Goal: Task Accomplishment & Management: Manage account settings

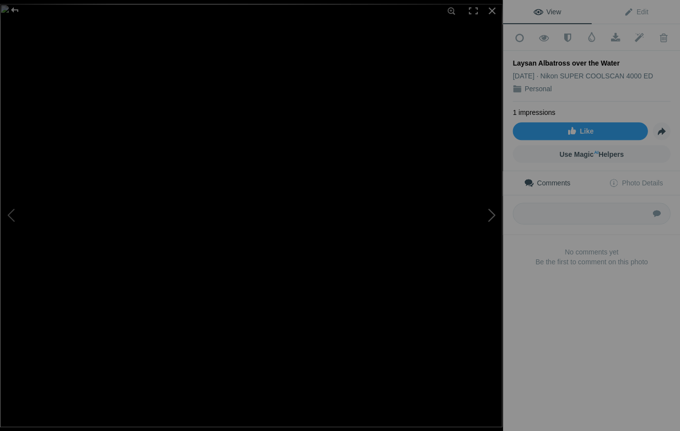
click at [492, 211] on button at bounding box center [466, 215] width 74 height 155
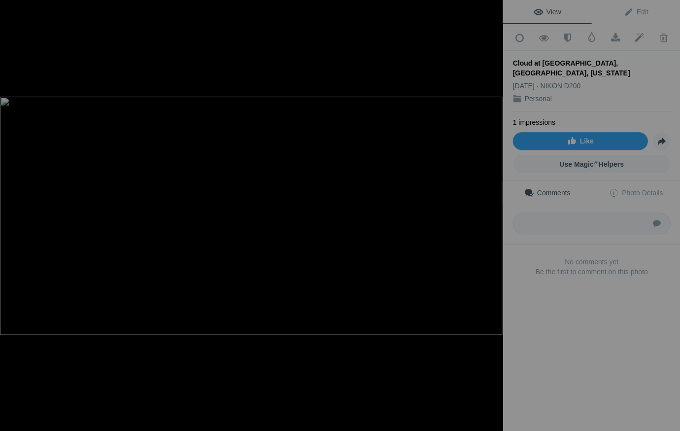
click at [492, 211] on button at bounding box center [466, 215] width 74 height 155
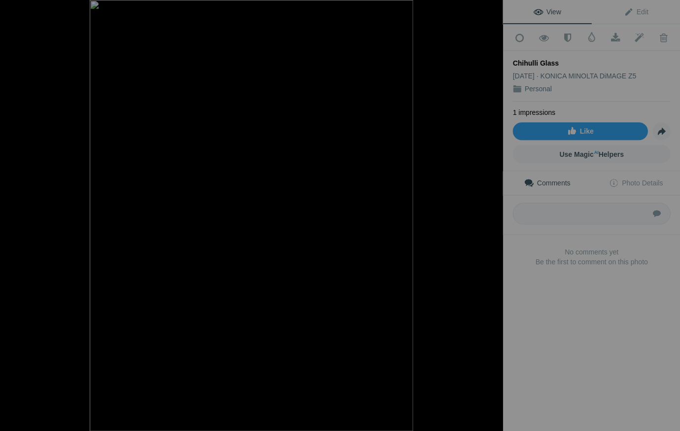
click at [492, 211] on button at bounding box center [466, 215] width 74 height 155
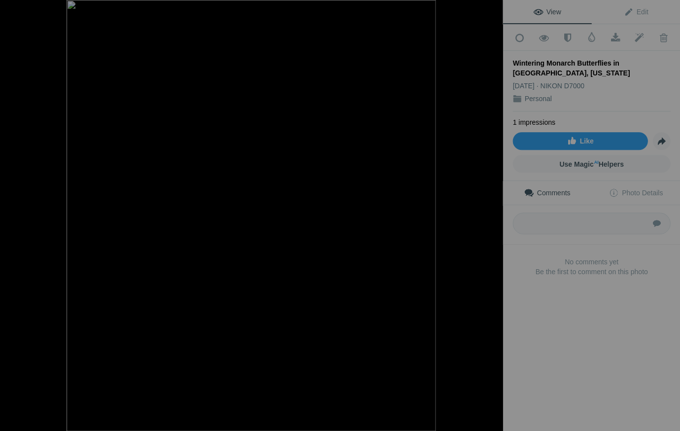
click at [492, 211] on button at bounding box center [466, 215] width 74 height 155
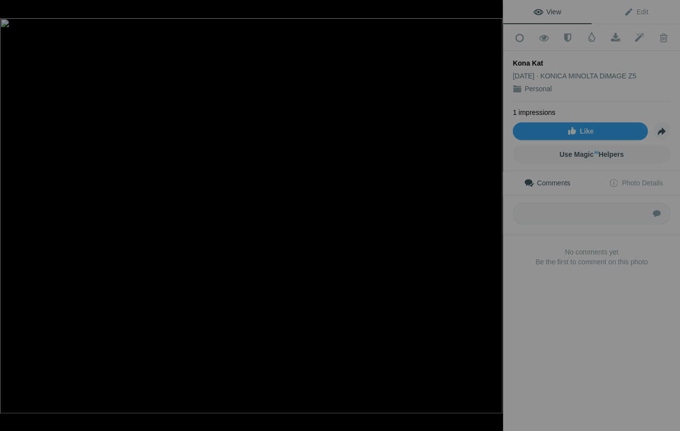
click at [492, 211] on button at bounding box center [466, 215] width 74 height 155
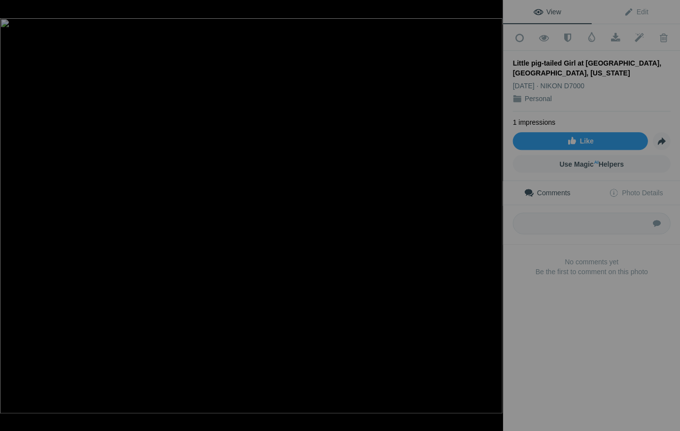
click at [492, 211] on button at bounding box center [466, 215] width 74 height 155
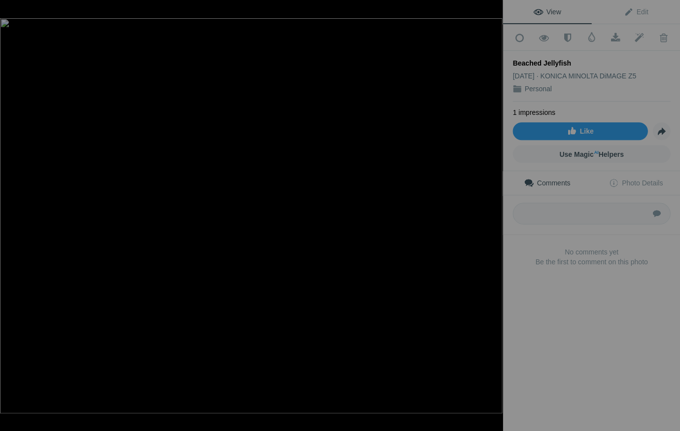
click at [492, 211] on button at bounding box center [466, 215] width 74 height 155
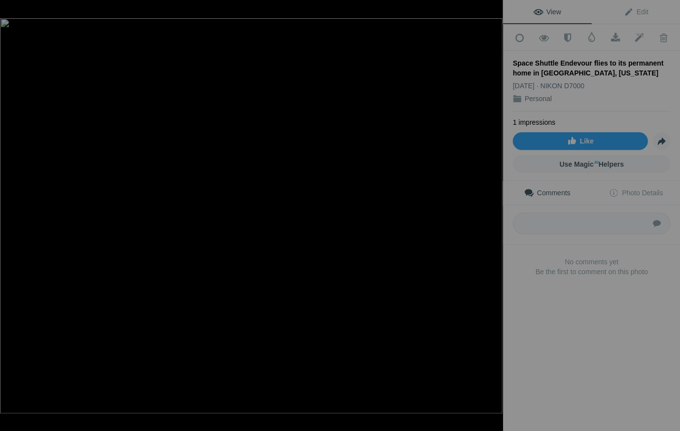
click at [492, 211] on button at bounding box center [466, 215] width 74 height 155
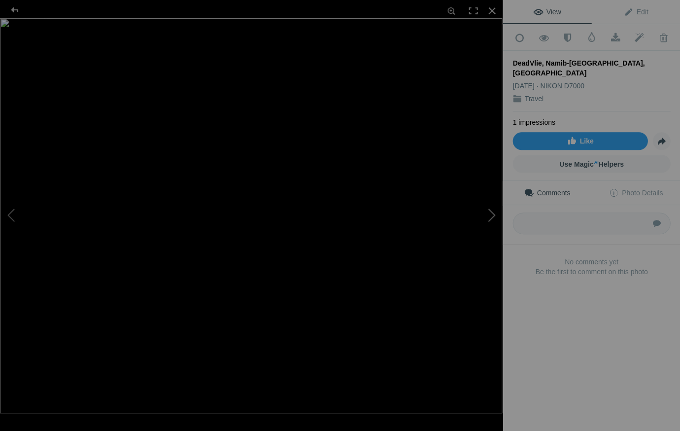
click at [491, 215] on button at bounding box center [466, 215] width 74 height 155
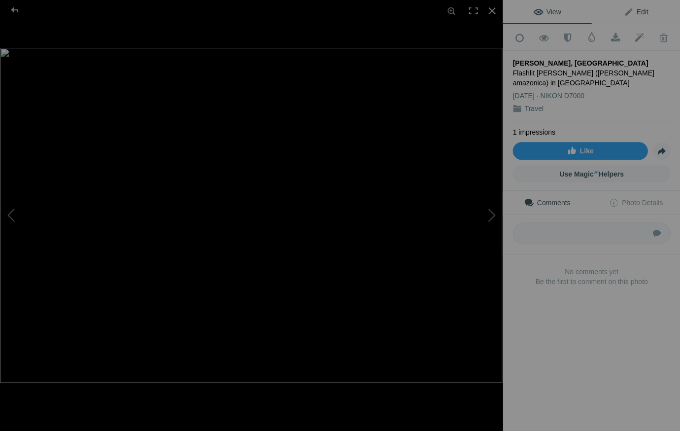
click at [643, 9] on span "Edit" at bounding box center [635, 12] width 25 height 8
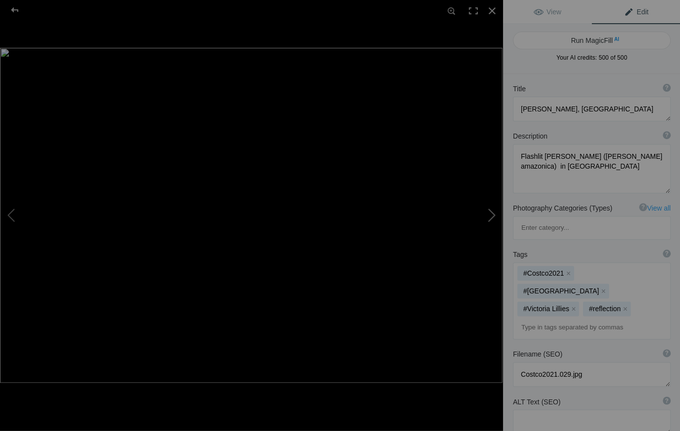
click at [493, 214] on button at bounding box center [466, 215] width 74 height 155
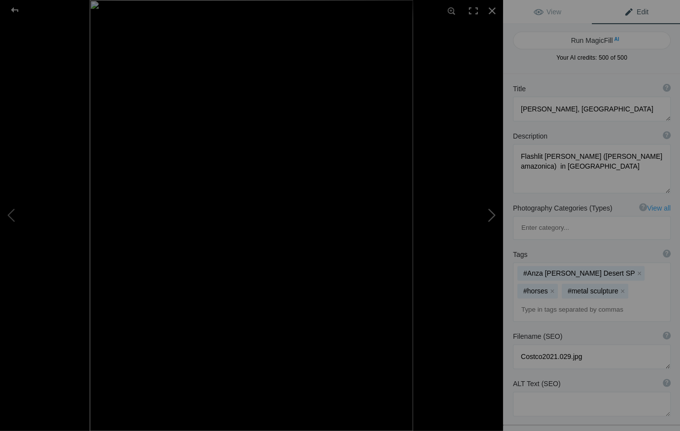
type textarea "Ricardo Breceda Horses, Anza Borrego Desert State Park"
type textarea "BrecedaHorses.9.26.25.jpg"
click at [643, 9] on span "Edit" at bounding box center [635, 12] width 25 height 8
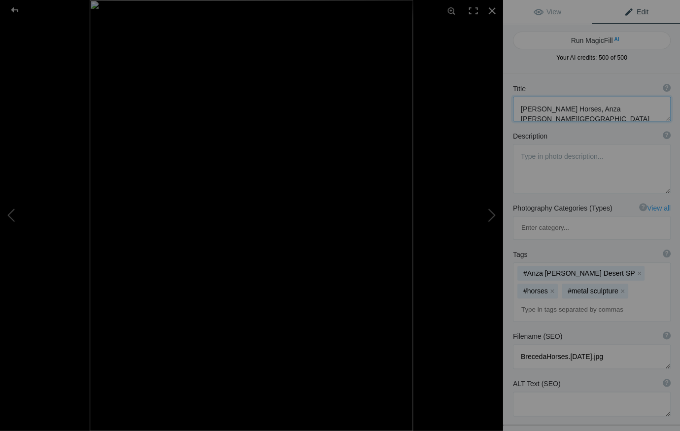
click at [552, 119] on textarea at bounding box center [591, 109] width 158 height 25
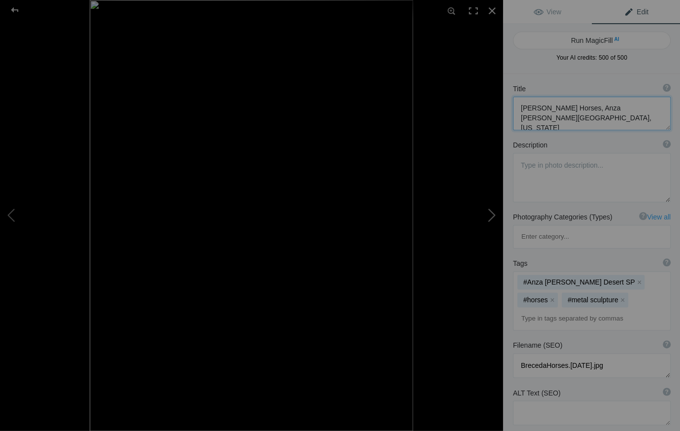
click at [493, 214] on button at bounding box center [466, 215] width 74 height 155
type textarea "Balloon Over Lake Tahoe"
type textarea "LTahoeBalloon11x14.jpg"
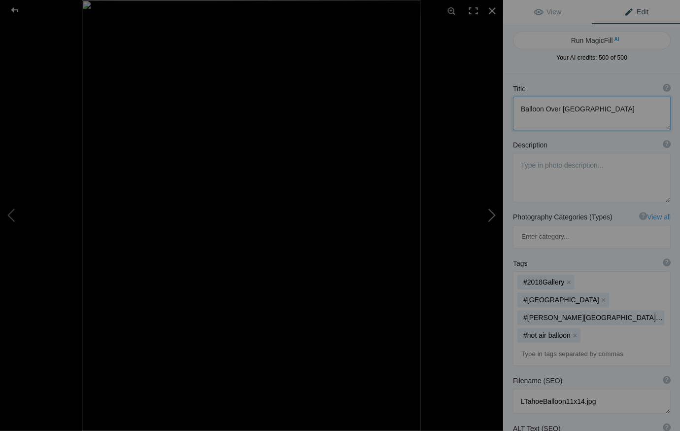
click at [492, 213] on button at bounding box center [466, 215] width 74 height 155
type textarea "Two Types of Horse Power in Havana, Cuba"
type textarea "Taxis in Havana, Cuba - horse drawn carriage and 1952 Chevrolet converible"
type textarea "HorsePowerHavana.9.24.25.jpg"
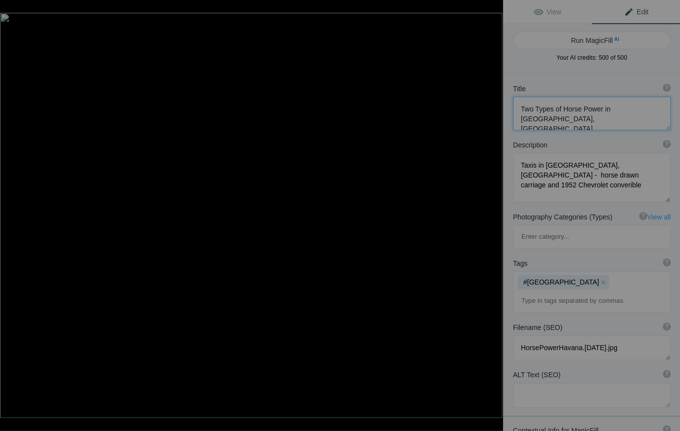
click at [492, 213] on button at bounding box center [466, 215] width 74 height 155
type textarea "English Farmhouse and Rape Seed in Bloom"
type textarea "Farm house in a sea of rape seed bloom, Southern England"
type textarea "2019ForumGallery-FarmhouseRape.jpg"
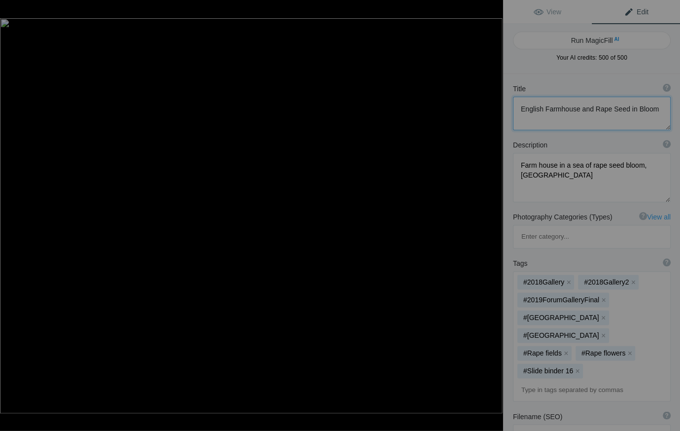
click at [492, 213] on button at bounding box center [466, 215] width 74 height 155
type textarea "Preening Egret on the Pacific Grove Shore"
type textarea "Preening_Egret._PacificGrove_.7.28.25.jpg"
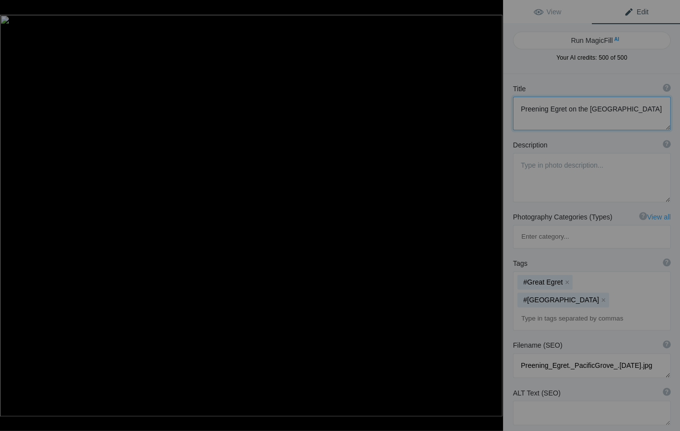
click at [492, 213] on button at bounding box center [466, 215] width 74 height 155
type textarea "Rochefelller Chapel on the Campus of the University of Chicago"
type textarea "RochefelllerChapel.9.24.25.jpg"
click at [492, 213] on button at bounding box center [466, 215] width 74 height 155
type textarea "Boat on Fisherman'sWharf, Monterey, California"
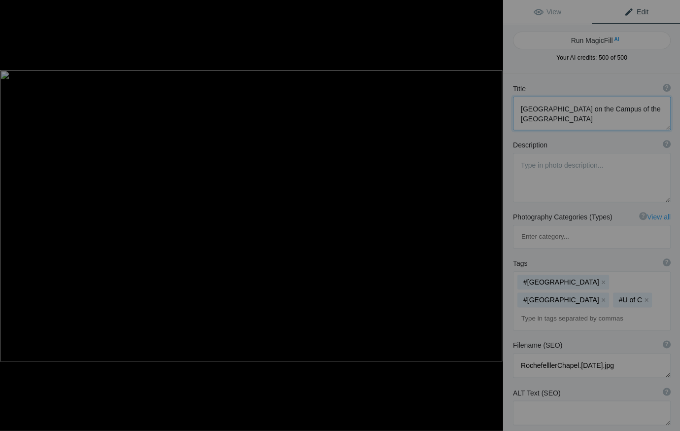
type textarea "Old row boat on Fisherman's Wharf, Monterey"
type textarea "Fisherman_sWharfMonterey.9.24.25.jpg"
click at [492, 213] on button at bounding box center [466, 215] width 74 height 155
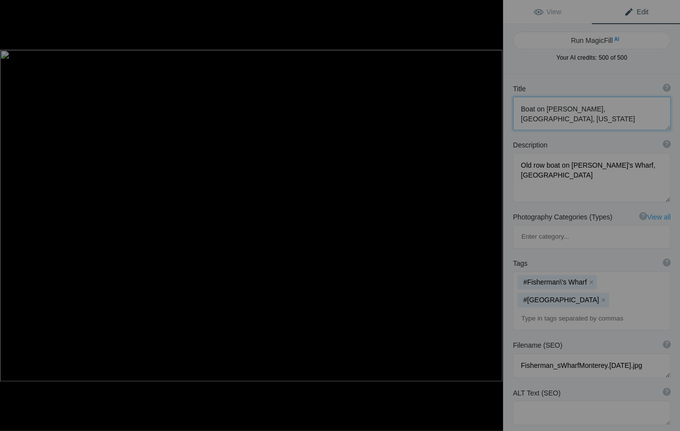
type textarea "Dancers in La Paz, Mexico"
type textarea "Young dancers in La Paz, Mexico"
type textarea "LaPazMXDancers.9.25.25-2.jpg"
click at [492, 213] on button at bounding box center [466, 215] width 74 height 155
type textarea "Dunes, Namib-Naukluft National Park, Namibia"
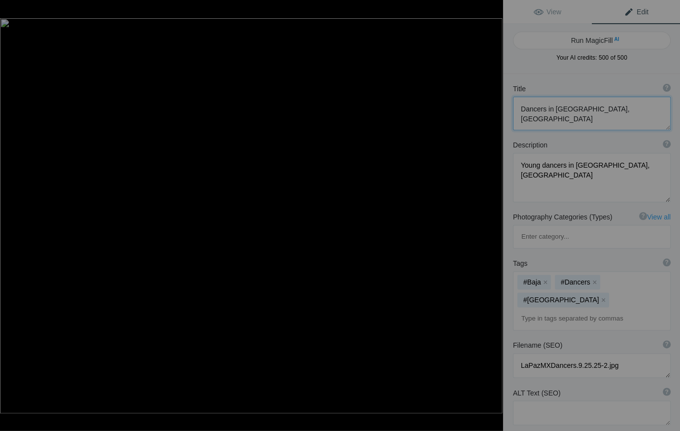
type textarea "2019ForumGallery-Dunes_002.jpg"
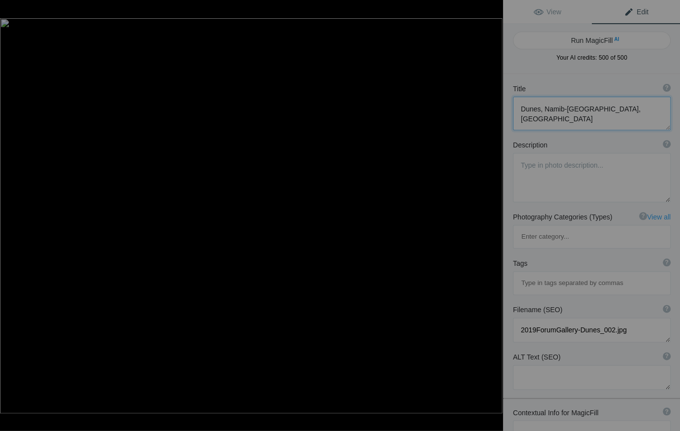
click at [492, 213] on button at bounding box center [466, 215] width 74 height 155
type textarea "Cape Otway Lighthouse, Victoria, Australia"
type textarea "Pic-_CapeOtwayLighthouse_03.jpg"
click at [492, 213] on button at bounding box center [466, 215] width 74 height 155
type textarea "Grace Cathedral, San Francisco"
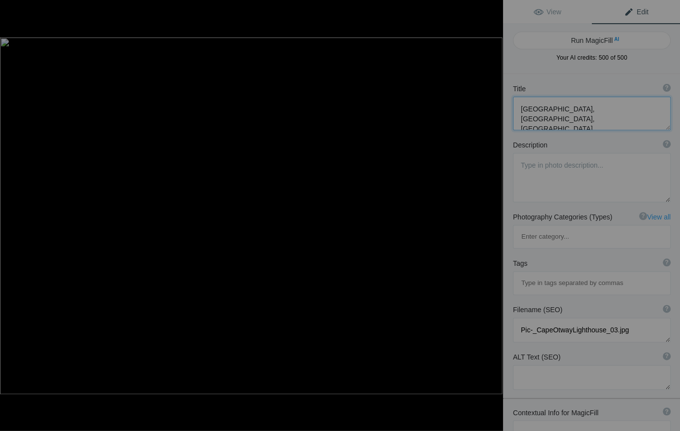
type textarea "GraceCathedral.8.22.25.jpg"
click at [492, 213] on button at bounding box center [466, 215] width 74 height 155
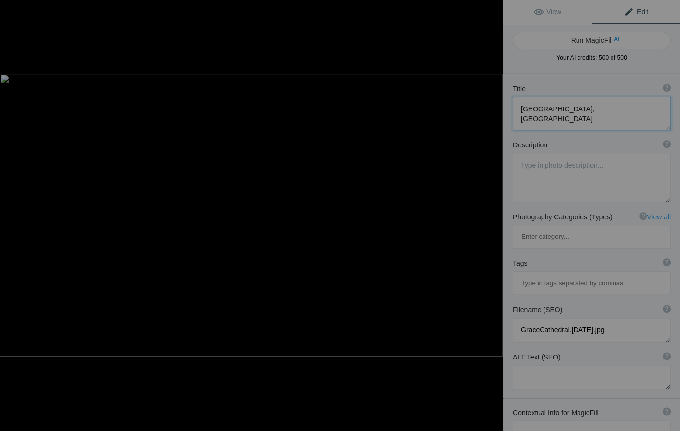
type textarea "Golden Gate Bridge and San Francisco at Night"
type textarea "BridgeSF@Night.8.21.25.jpg"
click at [492, 213] on button at bounding box center [466, 215] width 74 height 155
type textarea "The Painted Ladies of Alamo Square, San Francisco"
type textarea "2019ForumGallery_1007.jpg"
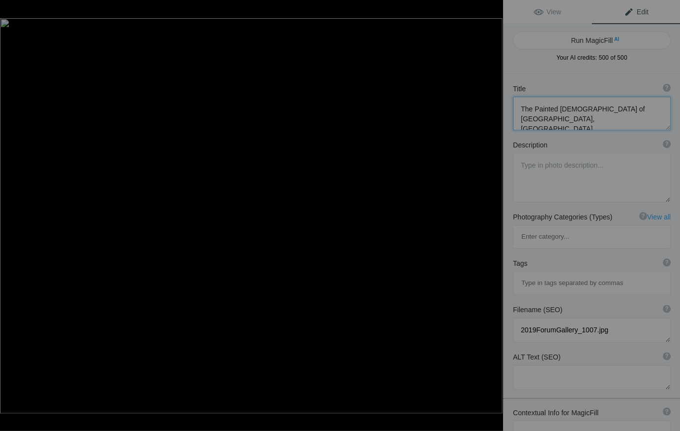
click at [492, 213] on button at bounding box center [466, 215] width 74 height 155
type textarea "San Jose, California City Hall Tower"
type textarea "2019ForumGallery-SJCityHall_001.jpg"
click at [492, 213] on button at bounding box center [466, 215] width 74 height 155
type textarea "Alexander Valley Vineyard in Autumn"
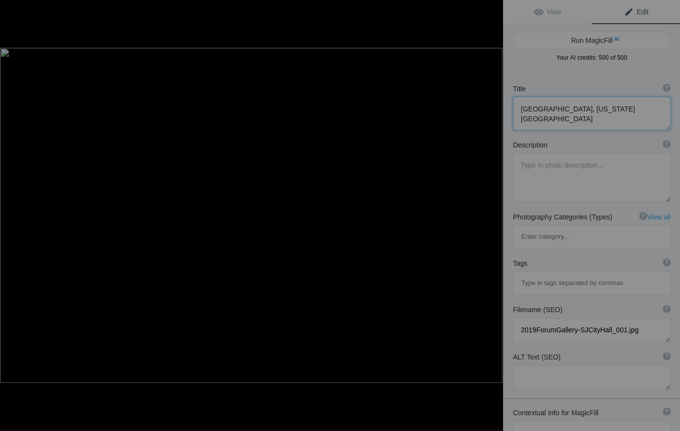
type textarea "Anderson Valley grape vines in October"
type textarea "AlexanderValley.9.24.25.jpg"
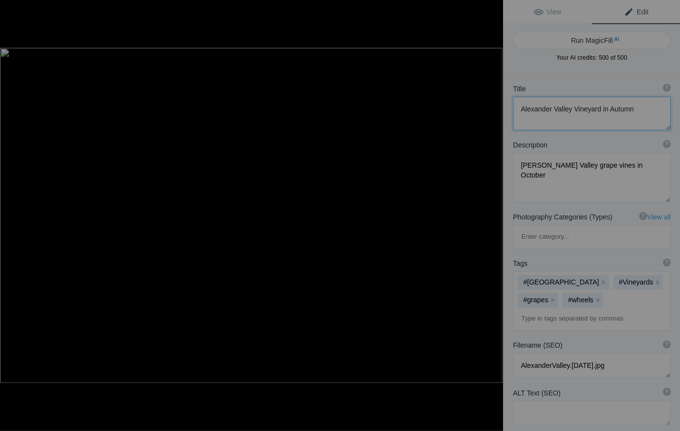
click at [492, 213] on button at bounding box center [466, 215] width 74 height 155
type textarea "DeadVlie, Namib-[GEOGRAPHIC_DATA], [GEOGRAPHIC_DATA]"
type textarea "2019ForumGalleryDeadVlie_001.jpg"
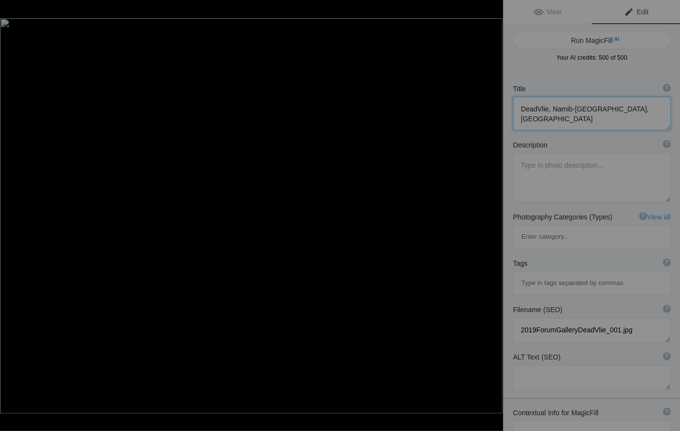
click at [492, 213] on button at bounding box center [466, 215] width 74 height 155
type textarea "Victoria Lily, Guyana"
type textarea "Flashlit Victoria Lilly (Victoria amazonica) in Guyana"
type textarea "Costco2021.029.jpg"
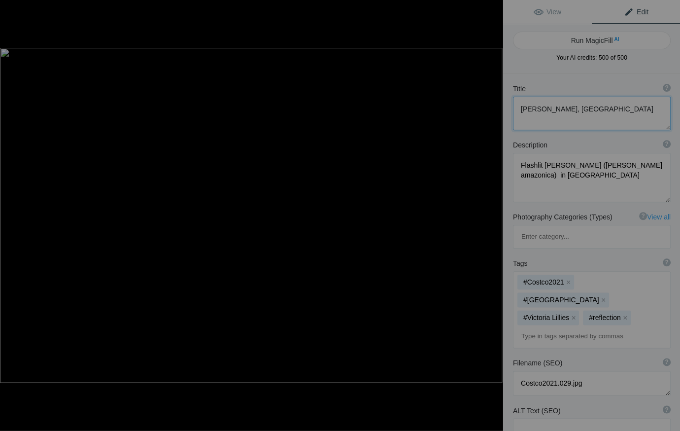
click at [492, 213] on button at bounding box center [466, 215] width 74 height 155
type textarea "Ricardo Breceda Horses, Anza Borrego Desert State Park, California"
type textarea "BrecedaHorses.9.26.25.jpg"
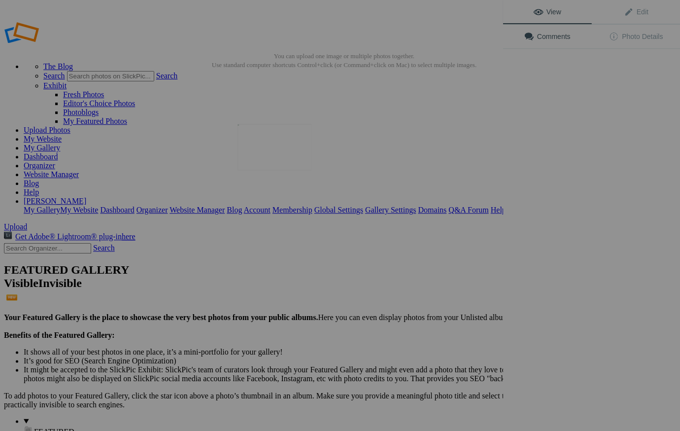
click at [271, 152] on img at bounding box center [274, 147] width 74 height 46
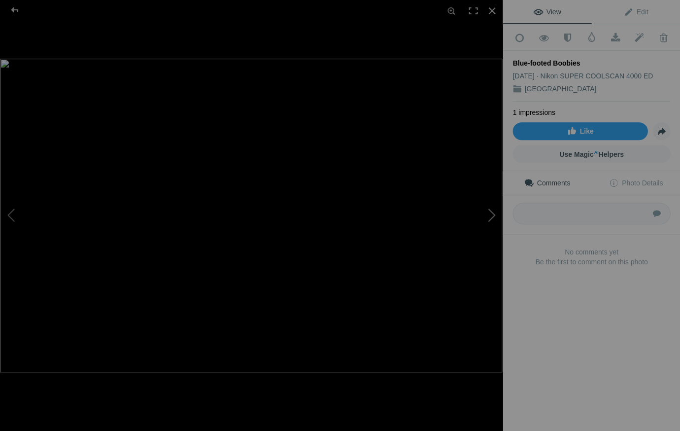
click at [493, 212] on button at bounding box center [466, 215] width 74 height 155
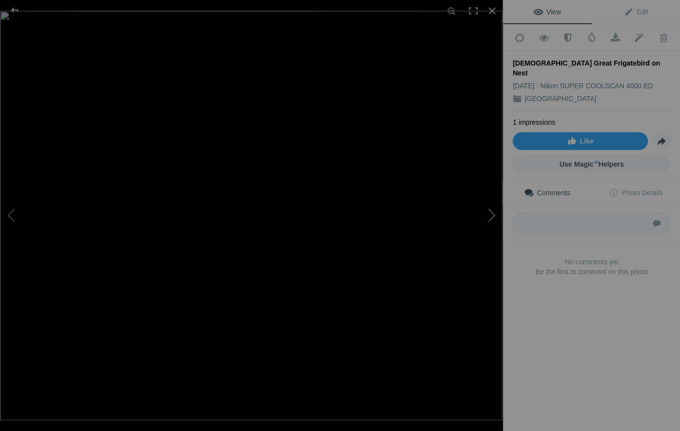
click at [492, 212] on button at bounding box center [466, 215] width 74 height 155
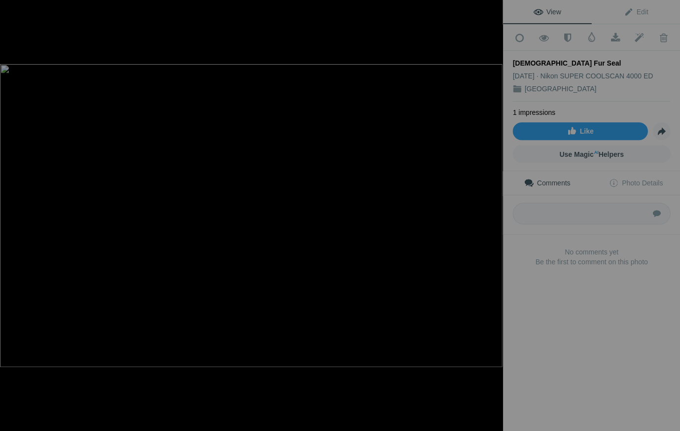
click at [492, 212] on button at bounding box center [466, 215] width 74 height 155
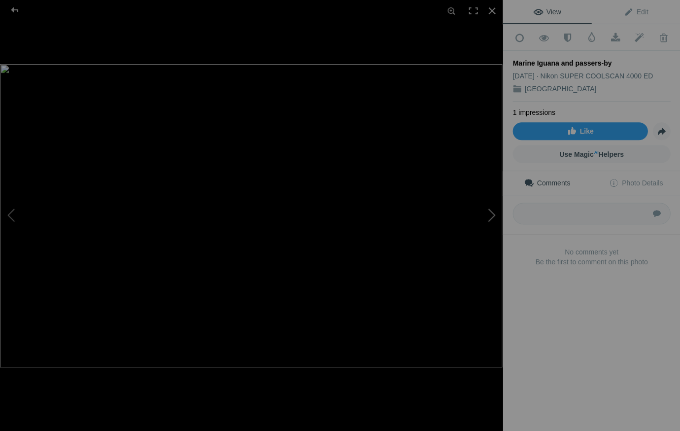
click at [492, 214] on button at bounding box center [466, 215] width 74 height 155
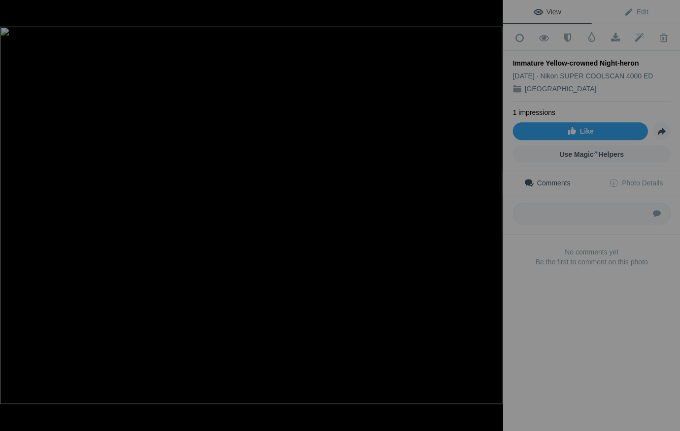
click at [492, 214] on button at bounding box center [466, 215] width 74 height 155
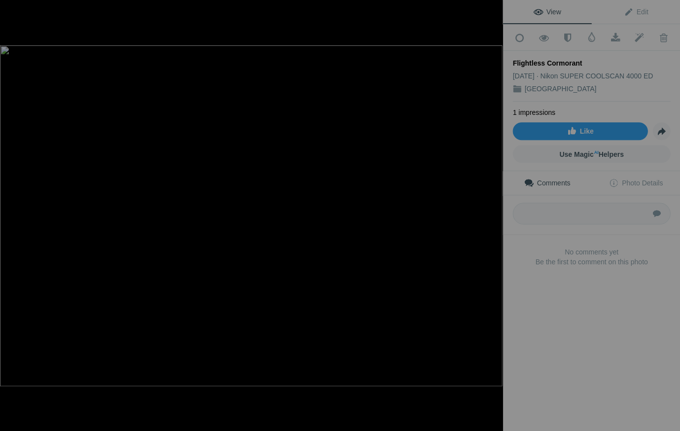
click at [492, 214] on button at bounding box center [466, 215] width 74 height 155
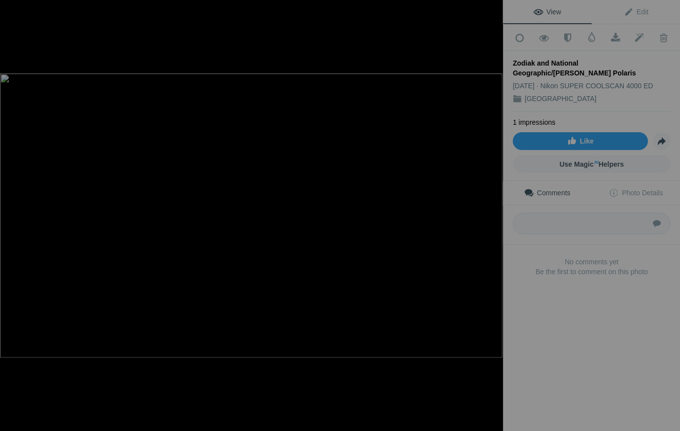
click at [492, 214] on button at bounding box center [466, 215] width 74 height 155
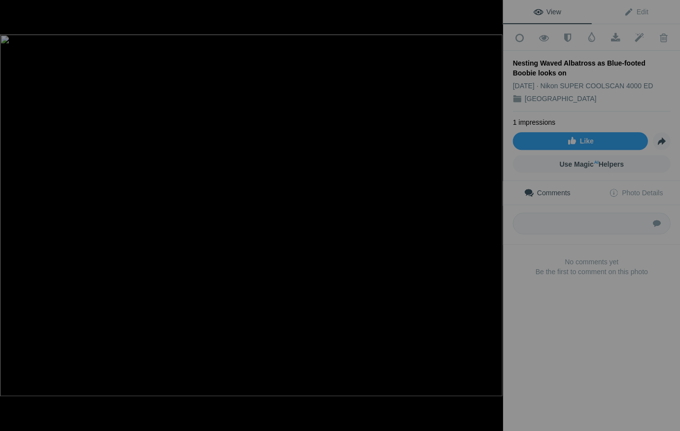
click at [492, 214] on button at bounding box center [466, 215] width 74 height 155
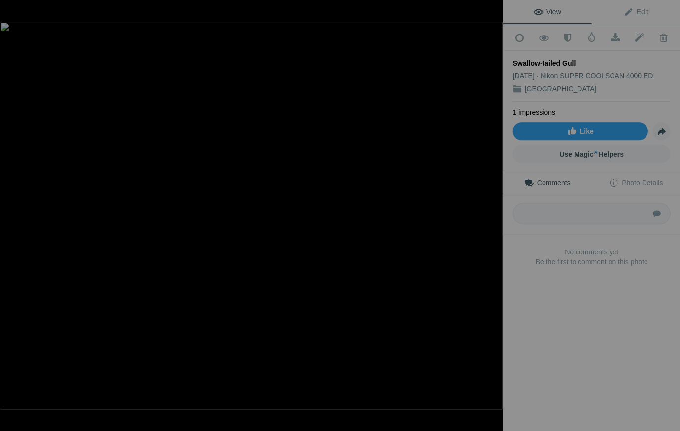
click at [492, 214] on button at bounding box center [466, 215] width 74 height 155
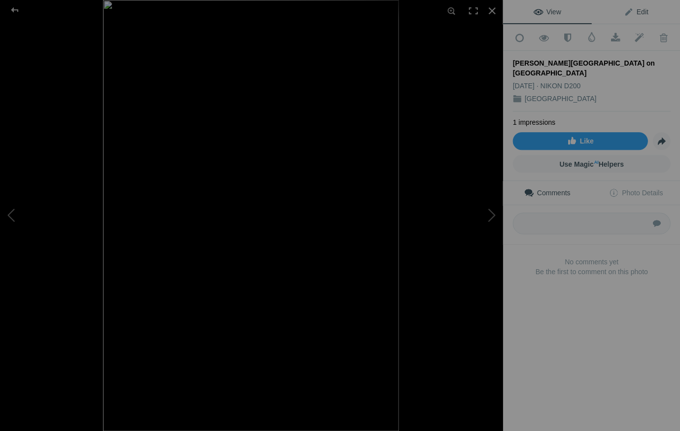
click at [639, 10] on span "Edit" at bounding box center [635, 12] width 25 height 8
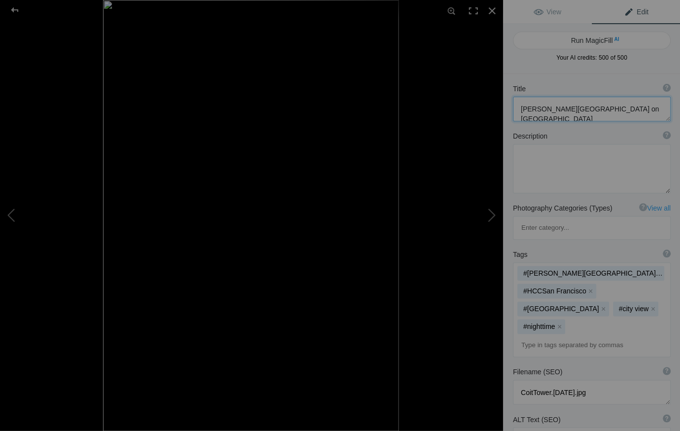
drag, startPoint x: 603, startPoint y: 107, endPoint x: 614, endPoint y: 107, distance: 11.8
click at [603, 107] on textarea at bounding box center [591, 109] width 158 height 25
click at [493, 214] on button at bounding box center [466, 215] width 74 height 155
type textarea "Zebra Long-winged Butterfly, Conservatory of Flowers"
type textarea "ZebraLong-wingedButterfly.8.22.25.jpg"
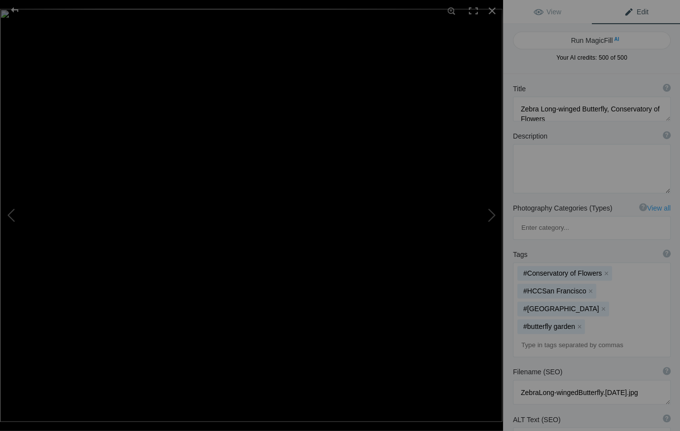
drag, startPoint x: 641, startPoint y: 9, endPoint x: 633, endPoint y: 23, distance: 16.4
click at [641, 9] on span "Edit" at bounding box center [635, 12] width 25 height 8
click at [544, 119] on textarea at bounding box center [591, 109] width 158 height 25
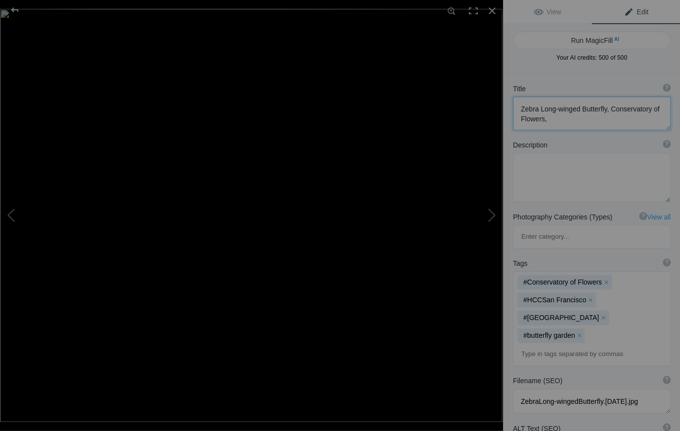
scroll to position [1, 0]
drag, startPoint x: 546, startPoint y: 117, endPoint x: 593, endPoint y: 116, distance: 47.3
click at [593, 116] on textarea at bounding box center [591, 113] width 158 height 33
click at [601, 118] on textarea at bounding box center [591, 113] width 158 height 33
click at [492, 213] on button at bounding box center [466, 215] width 74 height 155
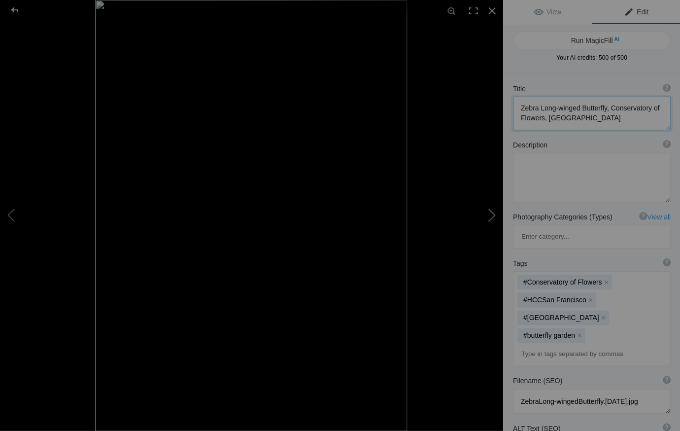
type textarea "Tie Dyed Tourist Chases Cable Car"
type textarea "TieDyedTourist.8.22.25.jpg"
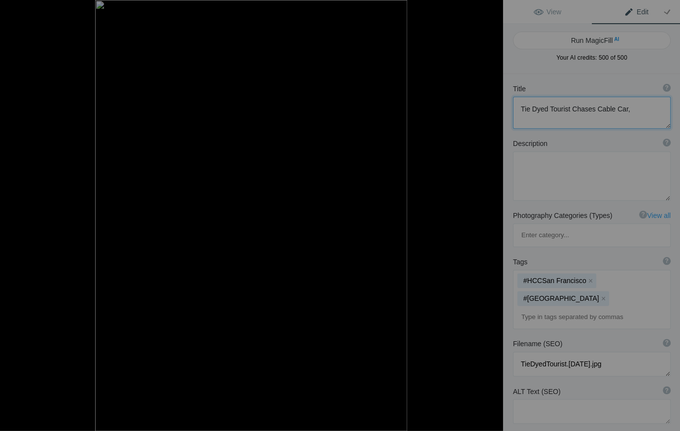
paste textarea "[GEOGRAPHIC_DATA]"
click at [493, 214] on button at bounding box center [466, 215] width 74 height 155
type textarea "Crooked Lombard Street"
type textarea "SF-HCC_2.jpg"
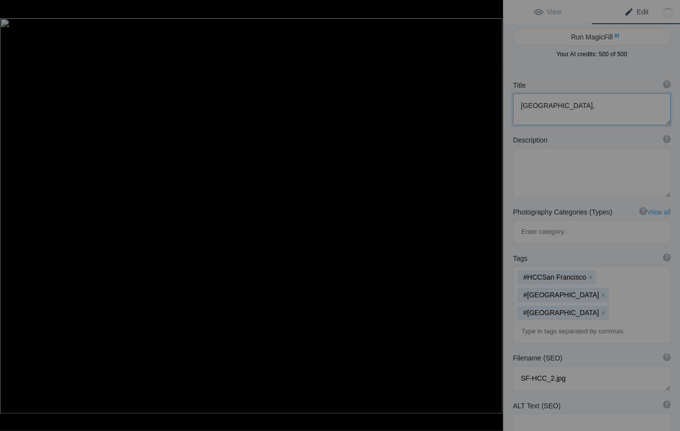
paste textarea "[GEOGRAPHIC_DATA]"
click at [491, 214] on button at bounding box center [466, 215] width 74 height 155
type textarea "City Hall"
type textarea "CityHall.8.22.25.jpg"
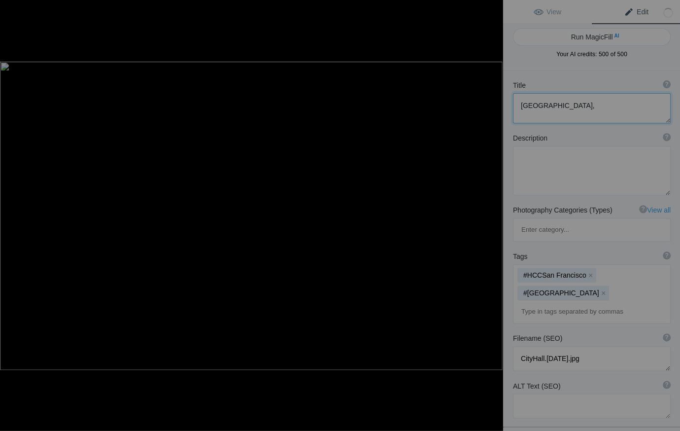
paste textarea "[GEOGRAPHIC_DATA]"
click at [491, 213] on button at bounding box center [466, 215] width 74 height 155
type textarea "Grace Cathedral"
type textarea "GraceCathedral.8.22.25.jpg"
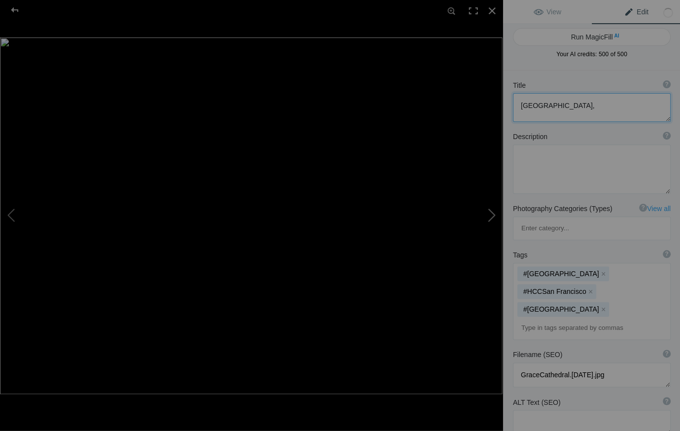
paste textarea "[GEOGRAPHIC_DATA]"
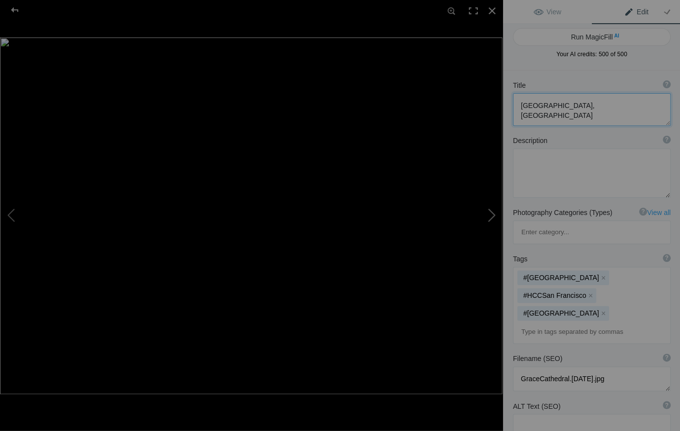
click at [492, 216] on button at bounding box center [466, 215] width 74 height 155
type textarea "Lanterns in Chinatown"
type textarea "SF-HCC_4.jpg"
paste textarea "[GEOGRAPHIC_DATA]"
click at [493, 215] on button at bounding box center [466, 215] width 74 height 155
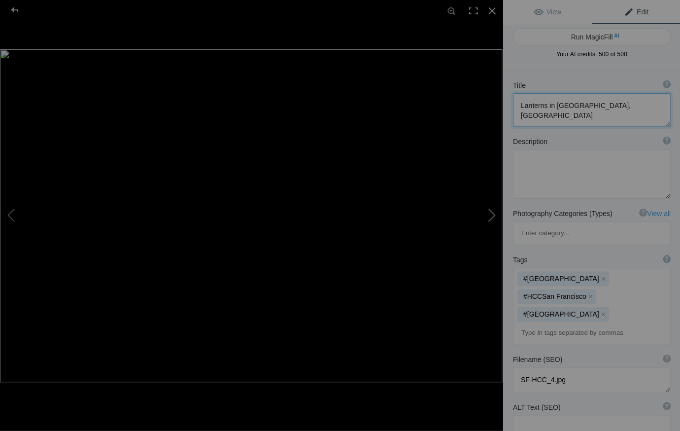
type textarea "East and West: Chinese Monastery and TransAmerica Tower"
type textarea "ChinaTownTransAmerica.8.22.25.jpg"
paste textarea "[GEOGRAPHIC_DATA]"
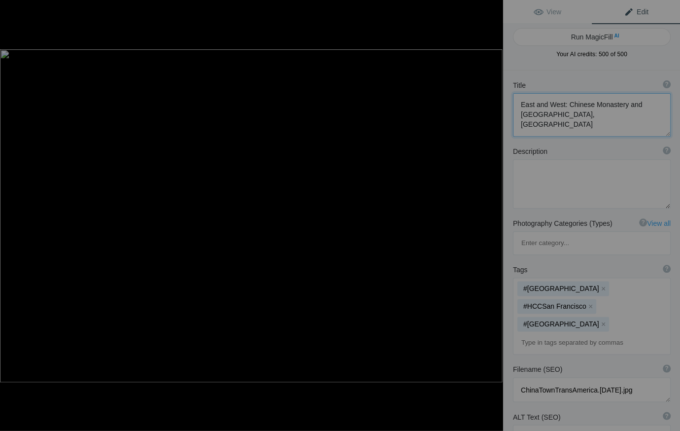
scroll to position [0, 0]
click at [492, 214] on button at bounding box center [466, 215] width 74 height 155
type textarea "The Painted Ladies of Alamo Square"
type textarea "2019ForumGallery_1007.jpg"
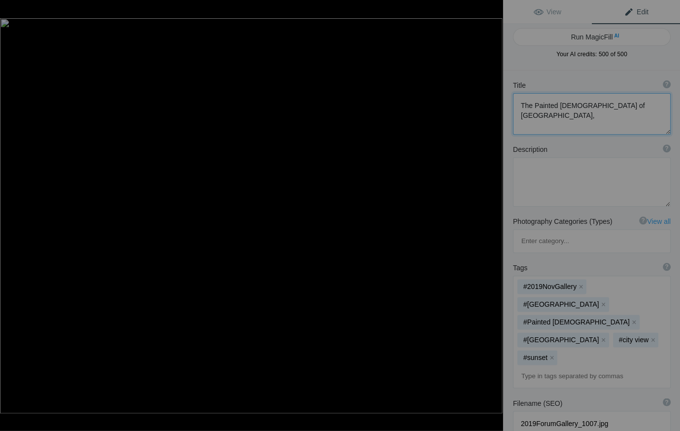
paste textarea "[GEOGRAPHIC_DATA]"
click at [494, 215] on button at bounding box center [466, 215] width 74 height 155
type textarea "16th Avenue Stairs"
type textarea "16thAve.8.21.25.jpg"
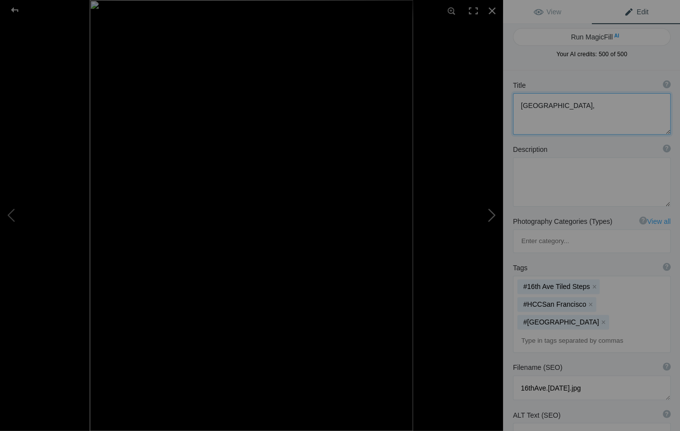
paste textarea "[GEOGRAPHIC_DATA]"
click at [493, 213] on button at bounding box center [466, 215] width 74 height 155
type textarea "Golden Gate Bridge and San Francisco at Night"
type textarea "BridgeSF@Night.8.21.25.jpg"
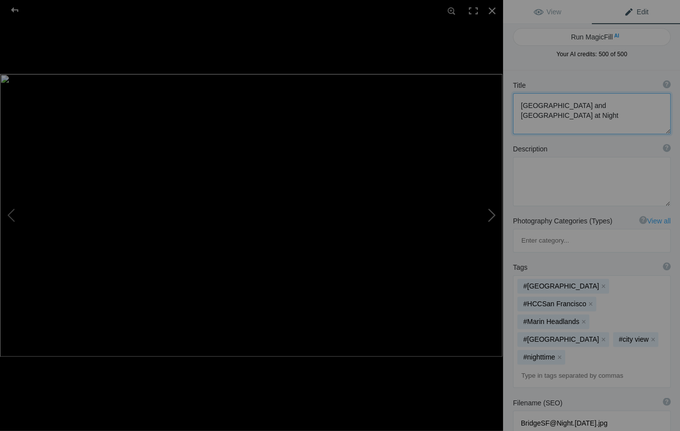
click at [492, 212] on button at bounding box center [466, 215] width 74 height 155
type textarea "Tall Ship and Bridge 1"
type textarea "BridgeBoat.8.20.25.jpg"
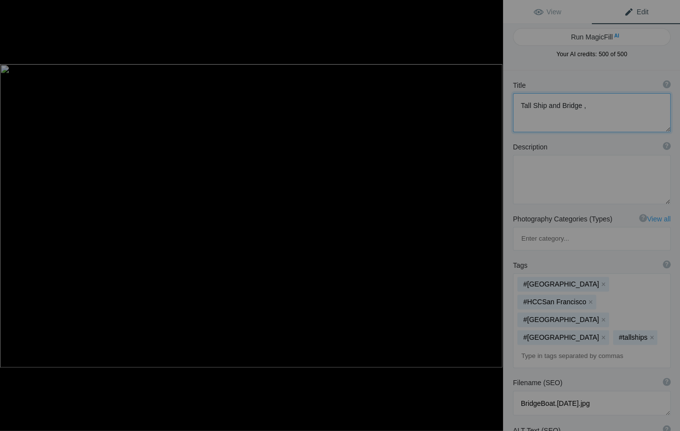
paste textarea "[GEOGRAPHIC_DATA]"
click at [492, 213] on button at bounding box center [466, 215] width 74 height 155
type textarea "Giraffes in the San Francisco Zoo"
type textarea "ThreeGiraffes.8.4.25.jpg"
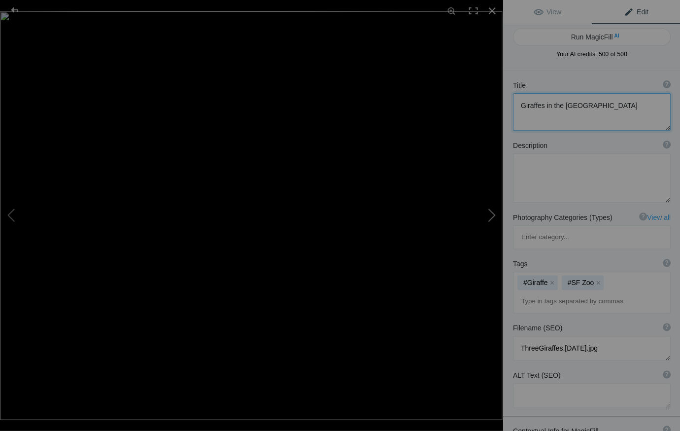
click at [491, 214] on button at bounding box center [466, 215] width 74 height 155
type textarea "Chilean Flamingo in the San Francisco Zoo"
type textarea "ChileanFlamingo.8.20.25.jpg"
click at [492, 214] on button at bounding box center [466, 215] width 74 height 155
type textarea "Snow Leopard in the San Francisco Zoo"
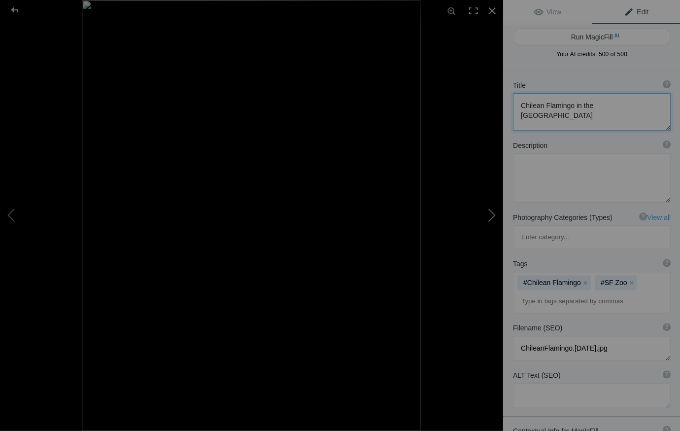
type textarea "ForumGallery2019-SFZooSnowLeopard_003.jpg"
click at [492, 214] on button at bounding box center [466, 215] width 74 height 155
type textarea "Tour Boat along the Embarcadero"
type textarea "EmbarcaderoTourBoat8.24.25.jpg"
paste textarea "[GEOGRAPHIC_DATA]"
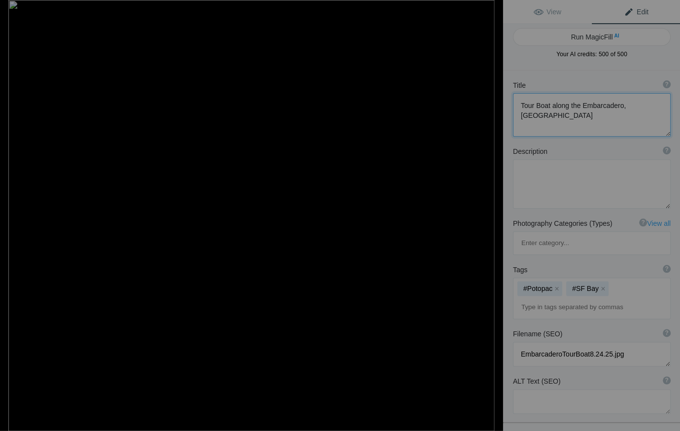
type textarea "Tour Boat along the Embarcadero, San Francisco"
click at [490, 10] on div at bounding box center [492, 11] width 22 height 22
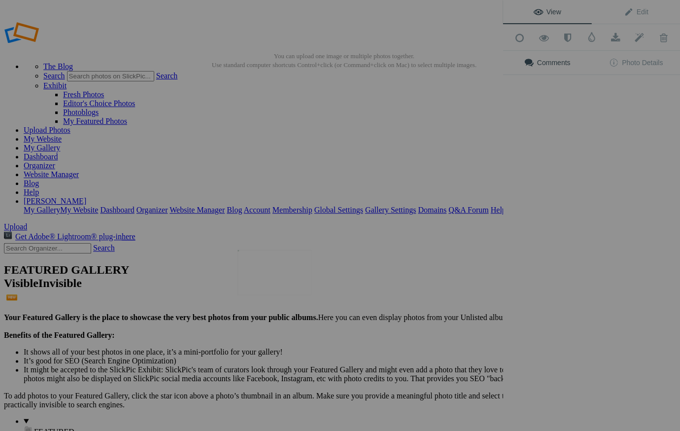
scroll to position [0, 0]
click at [293, 267] on img at bounding box center [274, 271] width 74 height 45
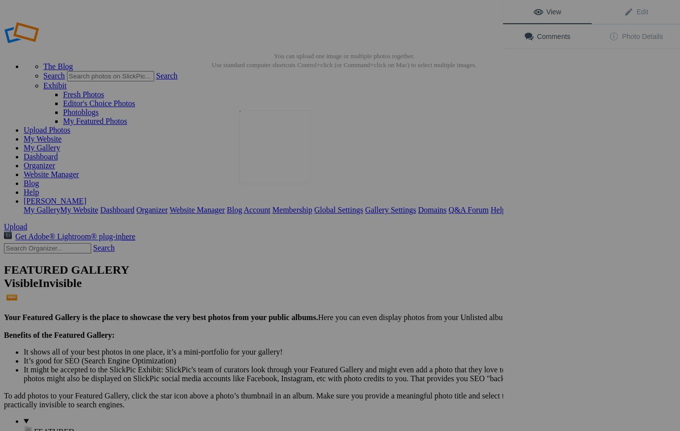
click at [269, 150] on img at bounding box center [274, 147] width 70 height 74
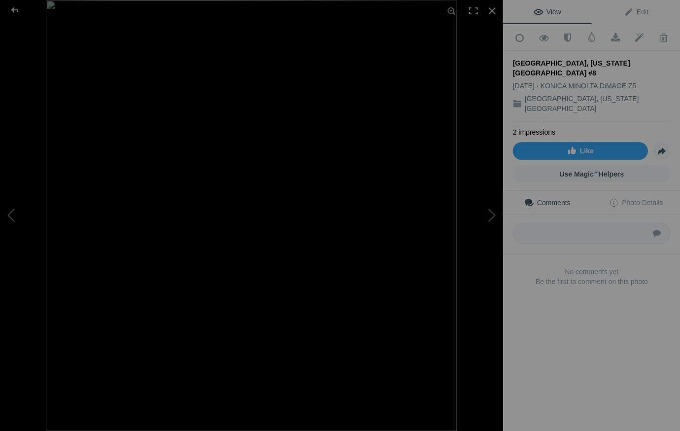
drag, startPoint x: 609, startPoint y: 60, endPoint x: 614, endPoint y: 60, distance: 5.0
click at [609, 60] on div "San Jose, California City Hall #8" at bounding box center [591, 68] width 158 height 20
click at [643, 10] on span "Edit" at bounding box center [635, 12] width 25 height 8
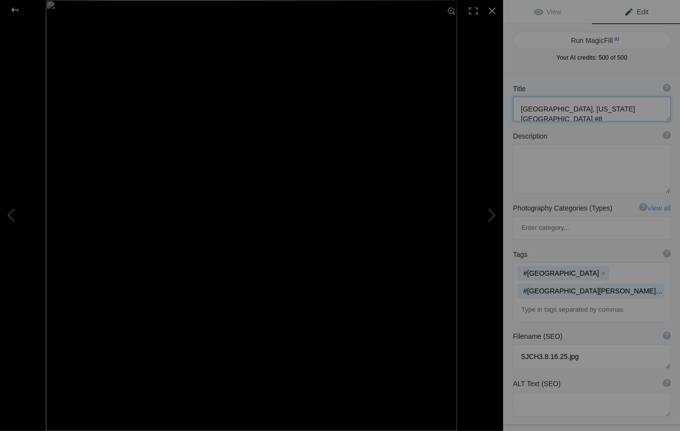
click at [617, 108] on textarea at bounding box center [591, 109] width 158 height 25
click at [491, 214] on button at bounding box center [466, 215] width 74 height 155
type textarea "San Jose, California City Hall #1"
type textarea "2019ForumGallery-SJCityHall_001.jpg"
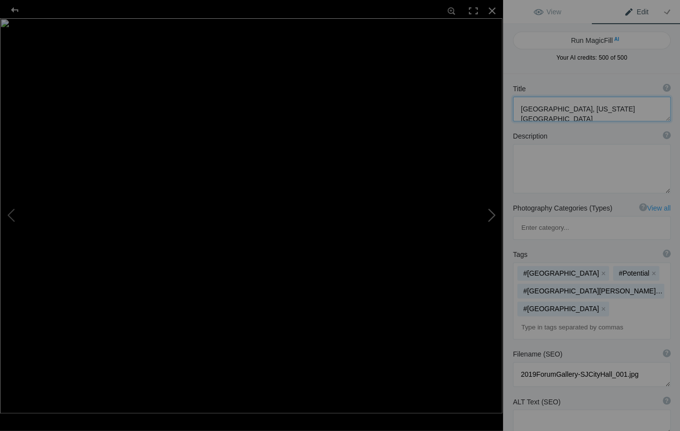
click at [493, 213] on button at bounding box center [466, 215] width 74 height 155
type textarea "San Jose, California City Hall #2"
type textarea "2019ForumGallery-SJCityHall_002.jpg"
click at [492, 214] on button at bounding box center [466, 215] width 74 height 155
type textarea "San Jose, California City Hall #3"
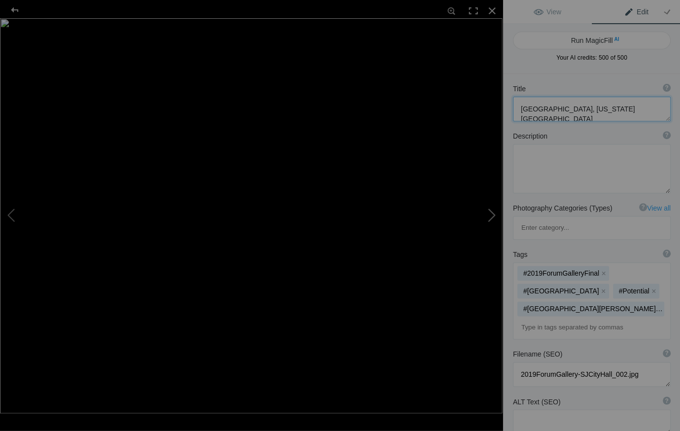
type textarea "2019ForumGallery-SJCityHall_003.jpg"
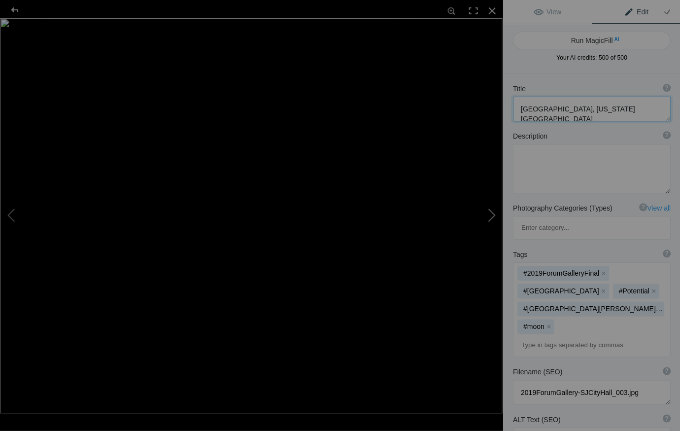
click at [490, 214] on button at bounding box center [466, 215] width 74 height 155
type textarea "San Jose, California City Hall #4"
type textarea "SJCH7.8.16.25-2.jpg"
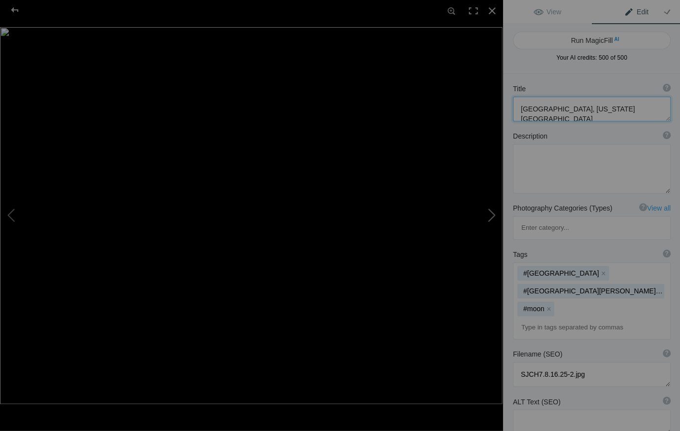
click at [493, 214] on button at bounding box center [466, 215] width 74 height 155
type textarea "San Jose, California City Hall #5"
type textarea "SJCH1.8.16.25.jpg"
click at [491, 214] on button at bounding box center [466, 215] width 74 height 155
type textarea "San Jose, California City Hall #6"
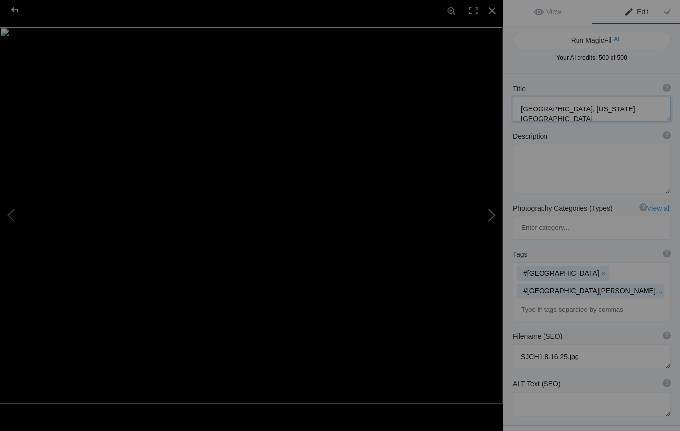
type textarea "SJCH2.8.16.25.jpg"
click at [493, 211] on button at bounding box center [466, 215] width 74 height 155
type textarea "San Jose, California City Hall, #7"
type textarea "SJCH4.8.16.25.jpg"
click at [492, 213] on button at bounding box center [466, 215] width 74 height 155
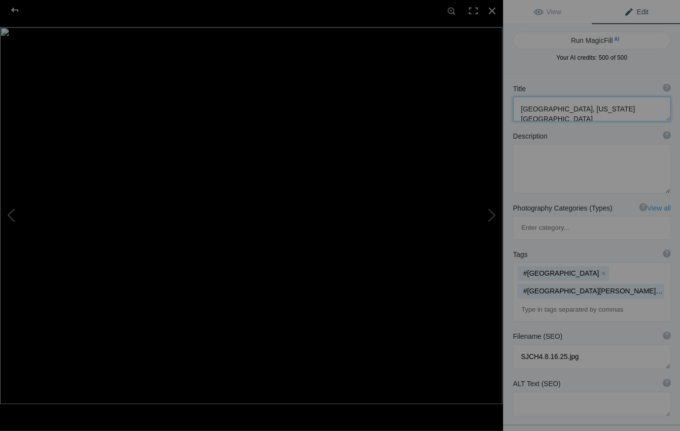
type textarea "San Jose, California City Hall #9"
type textarea "SJCH5.8.16.25.jpg"
click at [491, 216] on button at bounding box center [466, 215] width 74 height 155
type textarea "San Jose, California City Hall #10"
type textarea "SJCH6.8.16.25.jpg"
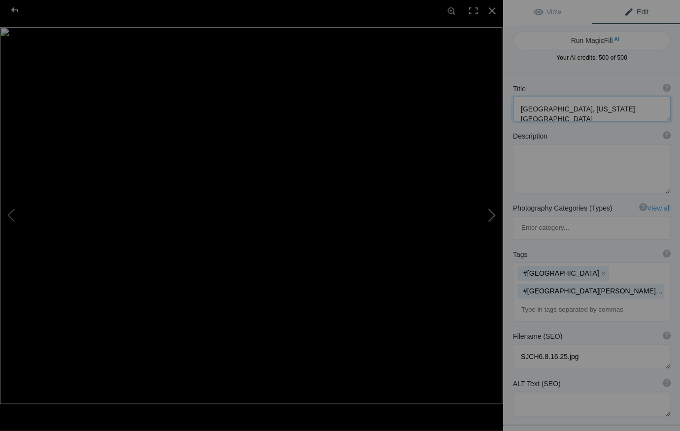
click at [493, 215] on button at bounding box center [466, 215] width 74 height 155
type textarea "San Jose, California City Hall #11"
type textarea "SJCH7.8.16.25.jpg"
click at [493, 212] on button at bounding box center [466, 215] width 74 height 155
type textarea "San Jose, California City Hall #12"
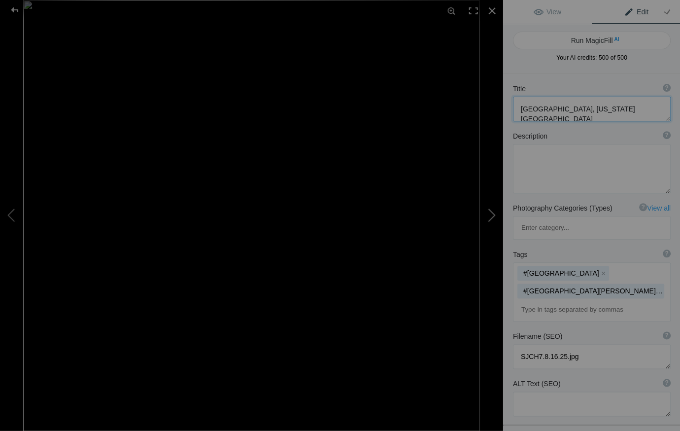
type textarea "SJCH8.8.16.25.jpg"
click at [495, 215] on button at bounding box center [466, 215] width 74 height 155
type textarea "San Jose, California City Hall"
type textarea "SJCH3.8.16.25.jpg"
click at [493, 214] on button at bounding box center [466, 215] width 74 height 155
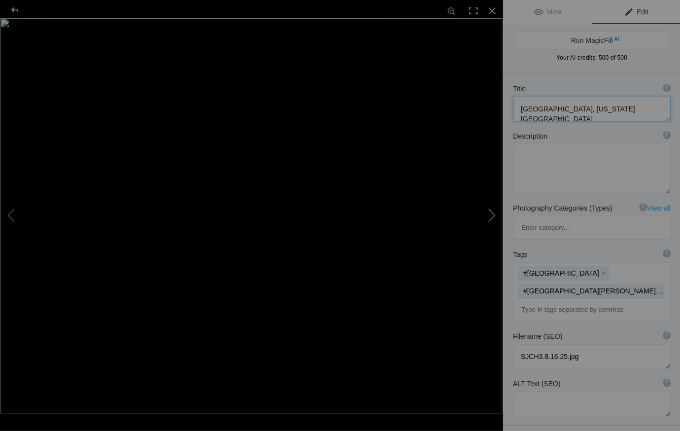
type textarea "[GEOGRAPHIC_DATA], [US_STATE][GEOGRAPHIC_DATA]"
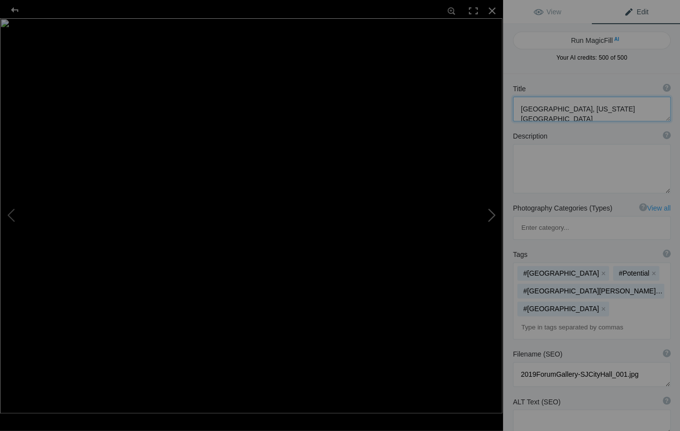
click at [493, 214] on button at bounding box center [466, 215] width 74 height 155
type textarea "2019ForumGallery-SJCityHall_002.jpg"
click at [493, 214] on button at bounding box center [466, 215] width 74 height 155
type textarea "San Jose, California City Hall"
type textarea "2019ForumGallery-SJCityHall_003.jpg"
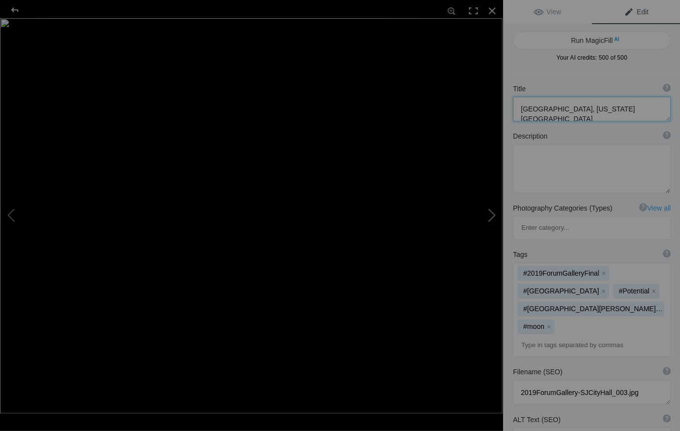
click at [493, 214] on button at bounding box center [466, 215] width 74 height 155
type textarea "[GEOGRAPHIC_DATA], [US_STATE][GEOGRAPHIC_DATA]"
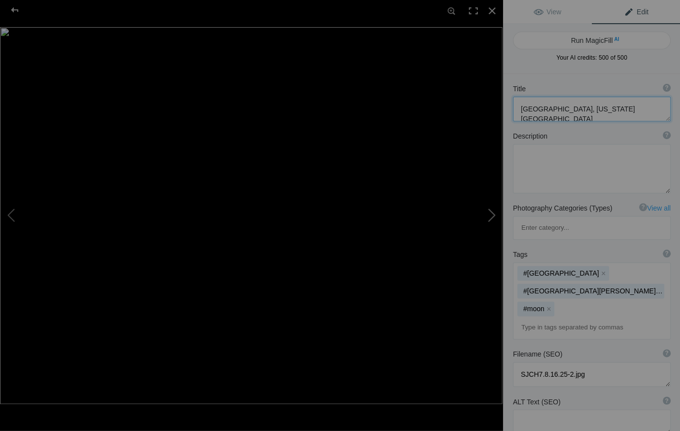
click at [493, 214] on button at bounding box center [466, 215] width 74 height 155
type textarea "SJCH1.8.16.25.jpg"
click at [493, 214] on button at bounding box center [466, 215] width 74 height 155
type textarea "San Jose, California City Hall"
type textarea "SJCH2.8.16.25.jpg"
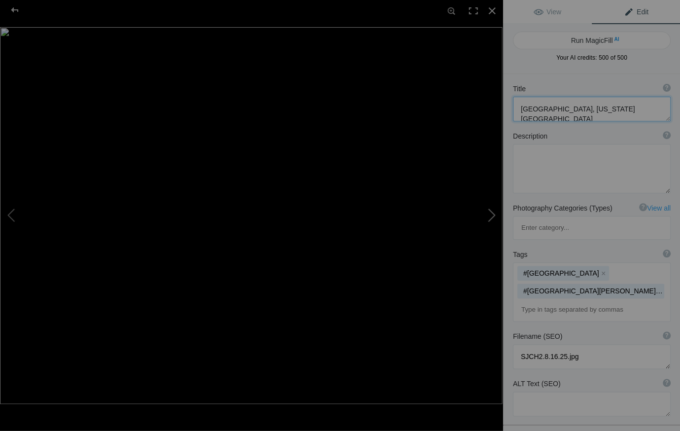
click at [493, 214] on button at bounding box center [466, 215] width 74 height 155
type textarea "[GEOGRAPHIC_DATA], [US_STATE][GEOGRAPHIC_DATA]"
click at [493, 214] on button at bounding box center [466, 215] width 74 height 155
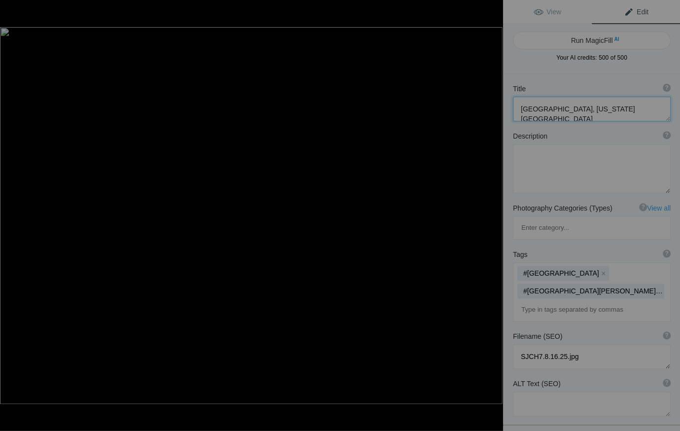
click at [493, 214] on button at bounding box center [466, 215] width 74 height 155
type textarea "SJCH8.8.16.25.jpg"
click at [493, 214] on button at bounding box center [466, 215] width 74 height 155
type textarea "San Jose, California City Hall"
type textarea "SJCH3.8.16.25.jpg"
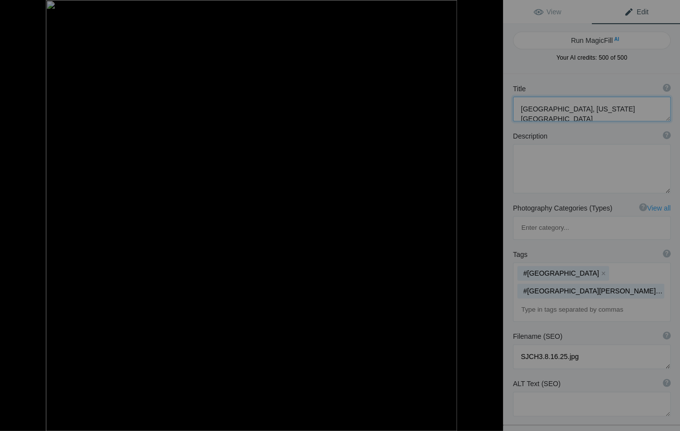
click at [493, 214] on button at bounding box center [466, 215] width 74 height 155
type textarea "[GEOGRAPHIC_DATA], [US_STATE][GEOGRAPHIC_DATA]"
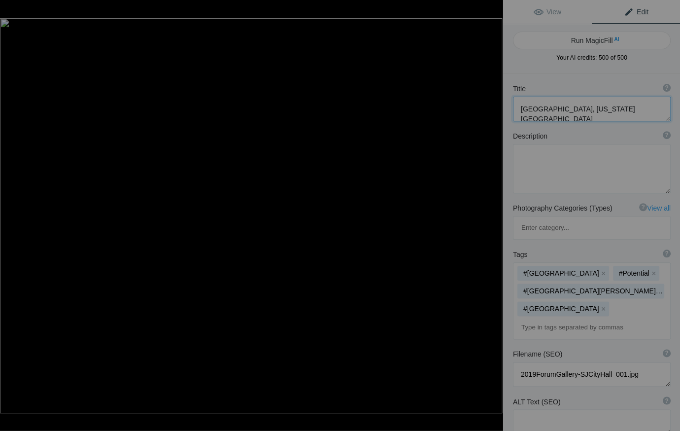
click at [493, 214] on button at bounding box center [466, 215] width 74 height 155
type textarea "2019ForumGallery-SJCityHall_002.jpg"
click at [493, 214] on button at bounding box center [466, 215] width 74 height 155
type textarea "San Jose, California City Hall"
type textarea "2019ForumGallery-SJCityHall_003.jpg"
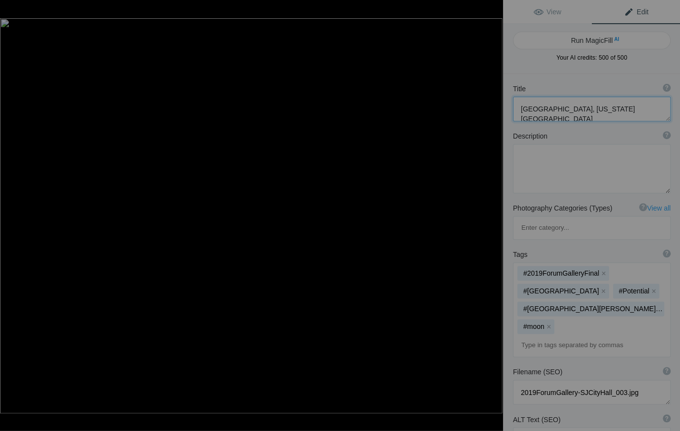
click at [493, 214] on button at bounding box center [466, 215] width 74 height 155
type textarea "[GEOGRAPHIC_DATA], [US_STATE][GEOGRAPHIC_DATA]"
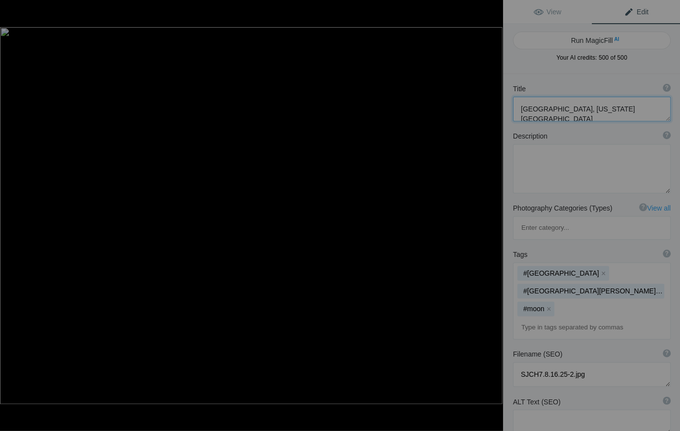
click at [493, 214] on button at bounding box center [466, 215] width 74 height 155
type textarea "SJCH1.8.16.25.jpg"
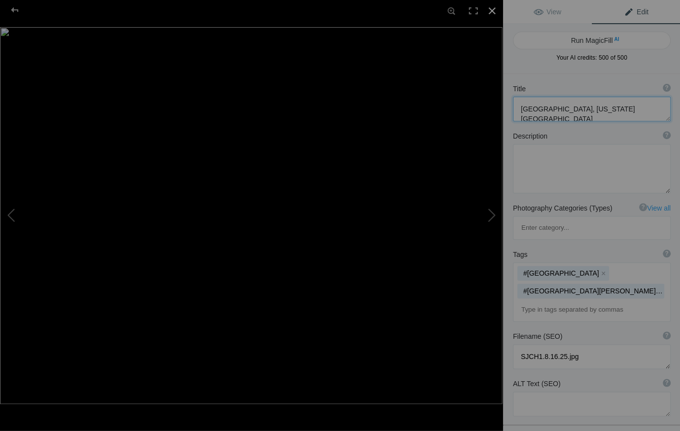
click at [492, 8] on div at bounding box center [492, 11] width 22 height 22
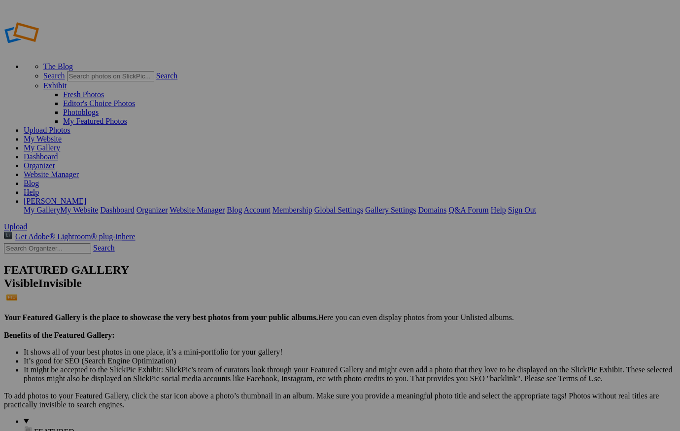
scroll to position [2, 0]
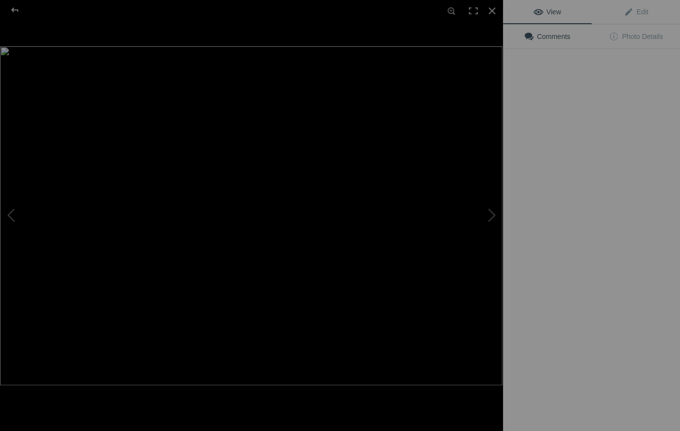
click at [274, 154] on img at bounding box center [251, 215] width 502 height 338
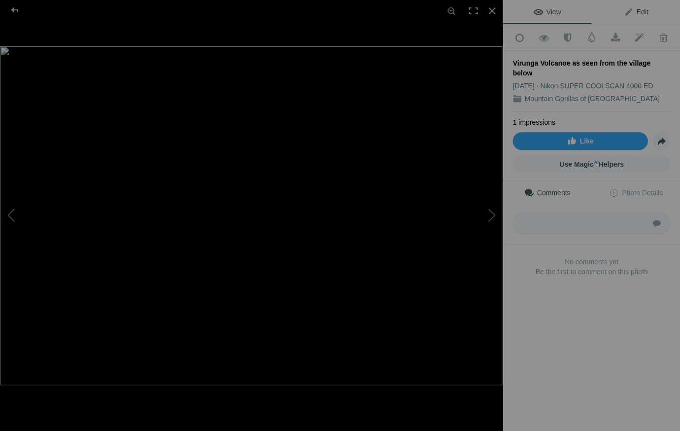
click at [640, 9] on span "Edit" at bounding box center [635, 12] width 25 height 8
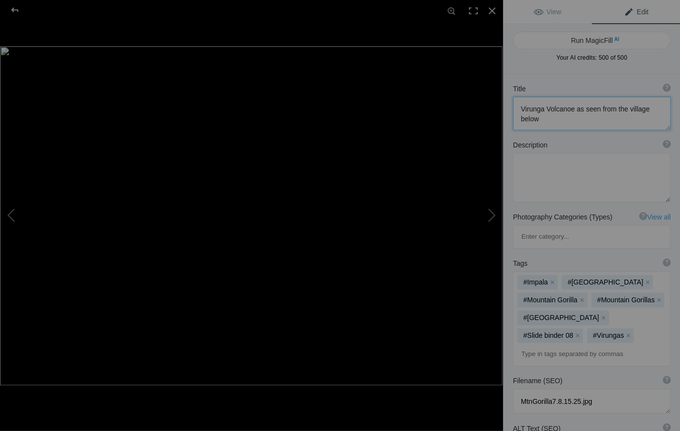
drag, startPoint x: 537, startPoint y: 117, endPoint x: 552, endPoint y: 119, distance: 14.9
click at [537, 117] on textarea at bounding box center [591, 113] width 158 height 33
drag, startPoint x: 539, startPoint y: 118, endPoint x: 571, endPoint y: 118, distance: 32.0
click at [571, 118] on textarea at bounding box center [591, 113] width 158 height 33
click at [571, 117] on textarea at bounding box center [591, 113] width 158 height 33
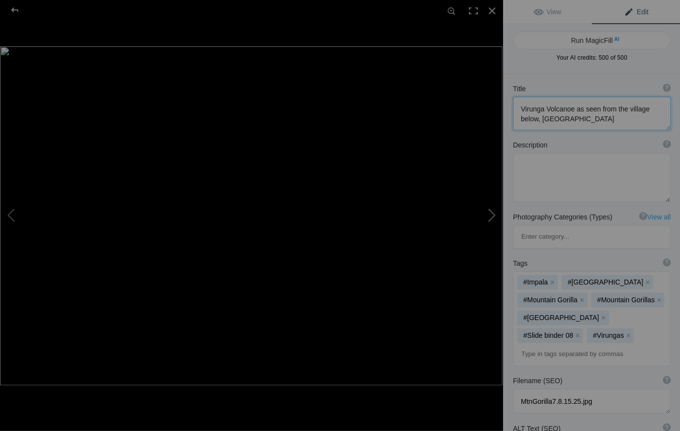
click at [493, 212] on button at bounding box center [466, 215] width 74 height 155
type textarea "Uphill thru the Forest of the Virunga Volcanoe"
type textarea "MtnGorilla8.8.15.25.jpg"
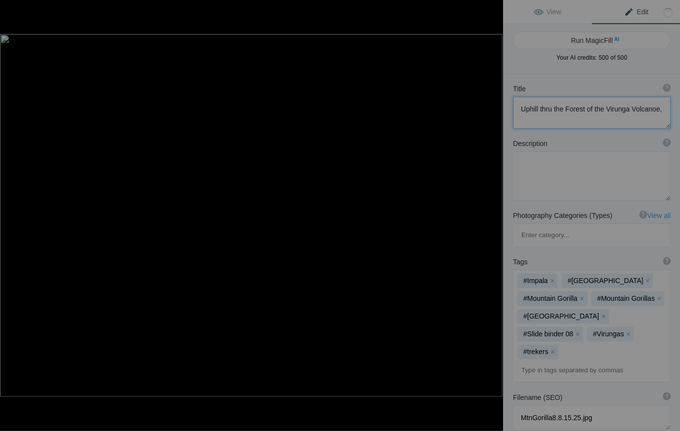
paste textarea "[GEOGRAPHIC_DATA]"
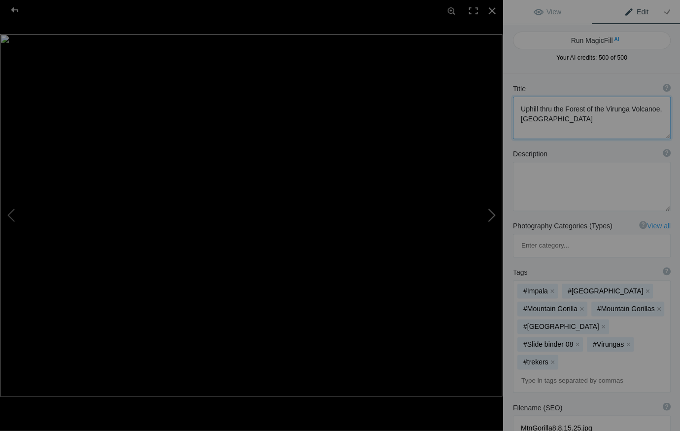
click at [492, 213] on button at bounding box center [466, 215] width 74 height 155
type textarea "Young Mountain Gorilla makes eye contact with our guide"
type textarea "MtnGorilla6.8.15.25.jpg"
paste textarea "[GEOGRAPHIC_DATA]"
click at [493, 213] on button at bounding box center [466, 215] width 74 height 155
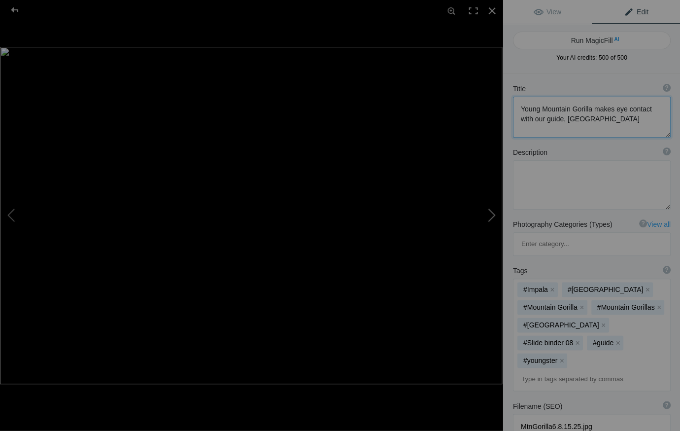
type textarea "Two adult [DEMOGRAPHIC_DATA] Mountain Gorillas"
type textarea "MtnGorilla.8.18.25-3.jpg"
paste textarea "[GEOGRAPHIC_DATA]"
click at [493, 213] on button at bounding box center [466, 215] width 74 height 155
type textarea "Another adult Mountain Gorilla Silverback"
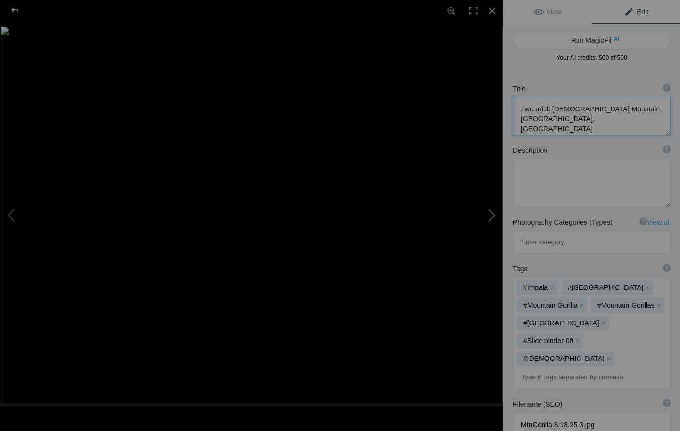
type textarea "MtnGorilla.8.18.25-2.jpg"
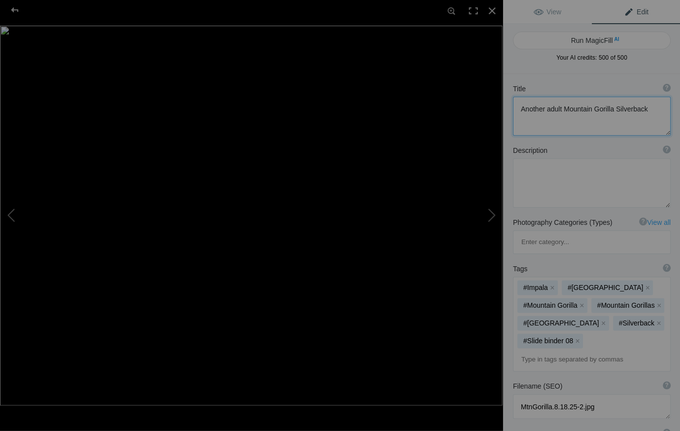
click at [548, 109] on textarea at bounding box center [591, 116] width 158 height 39
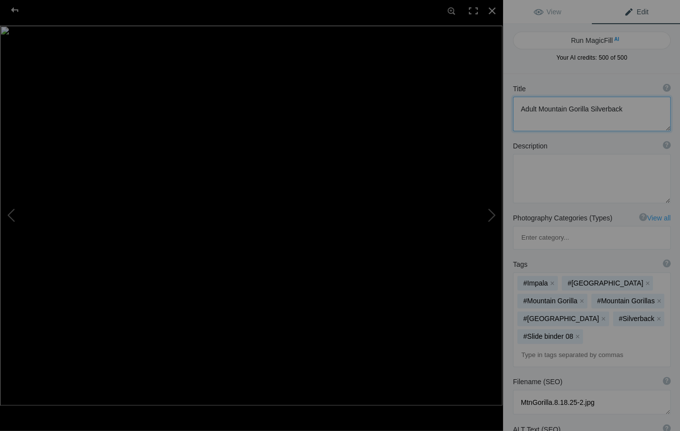
click at [618, 109] on textarea at bounding box center [591, 114] width 158 height 34
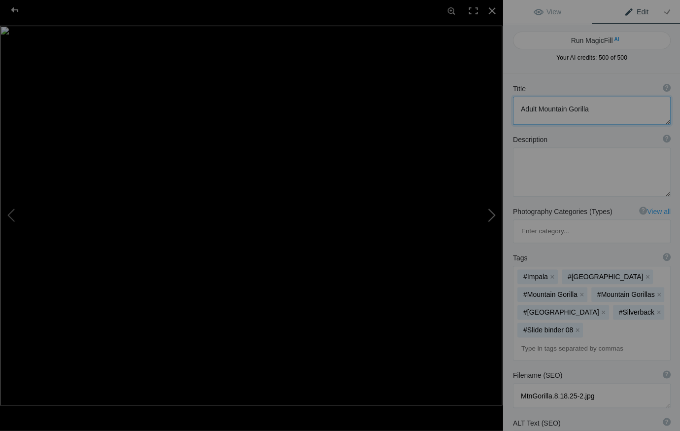
click at [493, 214] on button at bounding box center [466, 215] width 74 height 155
type textarea "Up close to two Mountain Gorillas"
type textarea "MtnGorilla.[DATE].jpg"
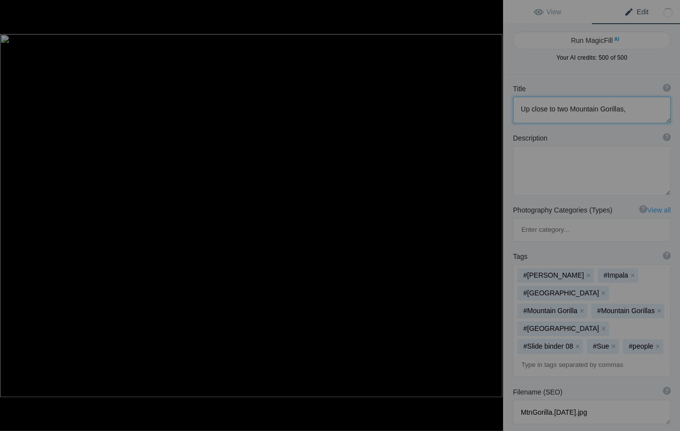
paste textarea "[GEOGRAPHIC_DATA]"
click at [492, 213] on button at bounding box center [466, 215] width 74 height 155
type textarea "Mature [DEMOGRAPHIC_DATA] Mountain Gorilla silverback"
type textarea "MtnGorilla10.8.15.25.jpg"
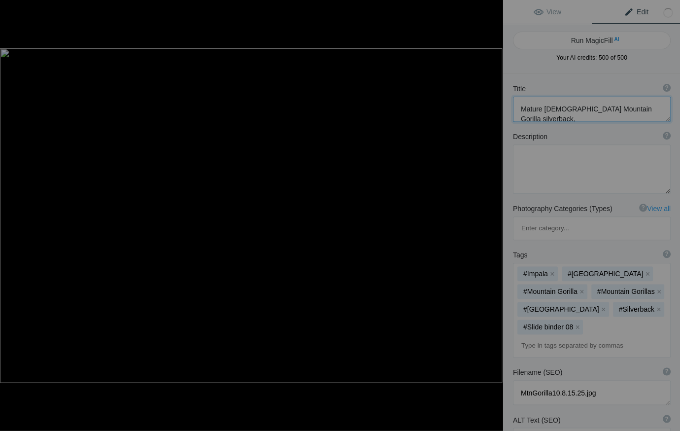
paste textarea "[GEOGRAPHIC_DATA]"
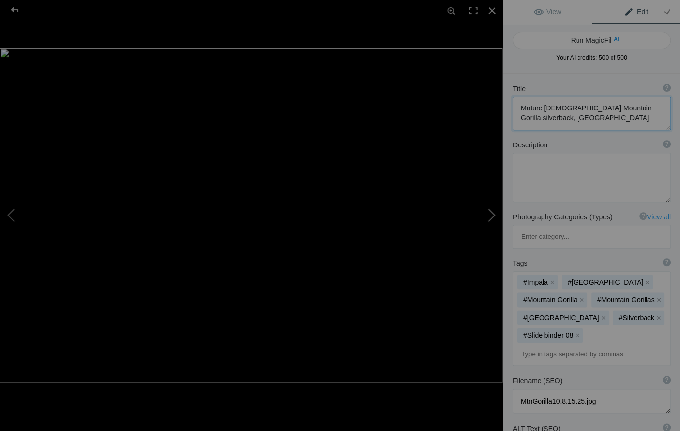
click at [493, 212] on button at bounding box center [466, 215] width 74 height 155
type textarea "Young Mountain Gorilla feeds on celery, a favorite food."
type textarea "MtnGorilla9.8.15.25.jpg"
paste textarea "Rwanda"
click at [492, 214] on button at bounding box center [466, 215] width 74 height 155
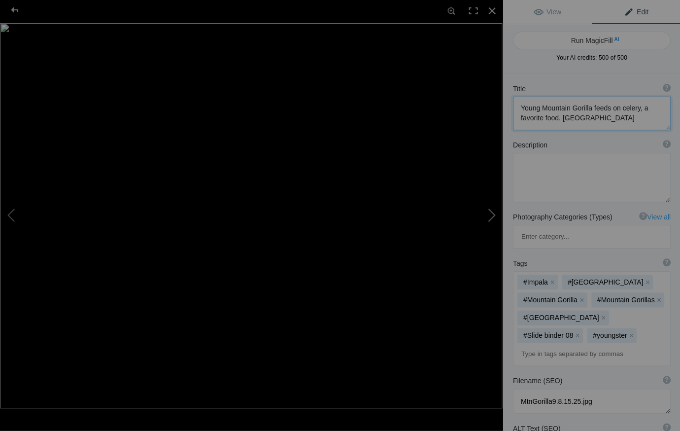
type textarea "Female Mountain Gorilla and her Infant"
type textarea "MtnGorilla5.8.15.25.jpg"
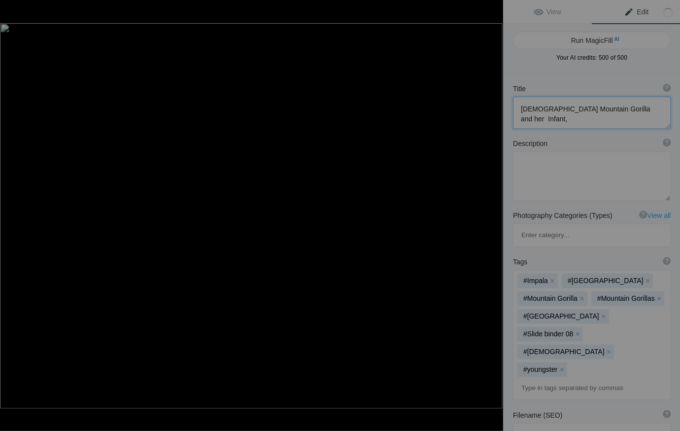
paste textarea "Rwanda"
click at [493, 216] on button at bounding box center [466, 215] width 74 height 155
type textarea "Mountain Gorilla close up"
type textarea "MtnGorilla4.8.14.25.jpg"
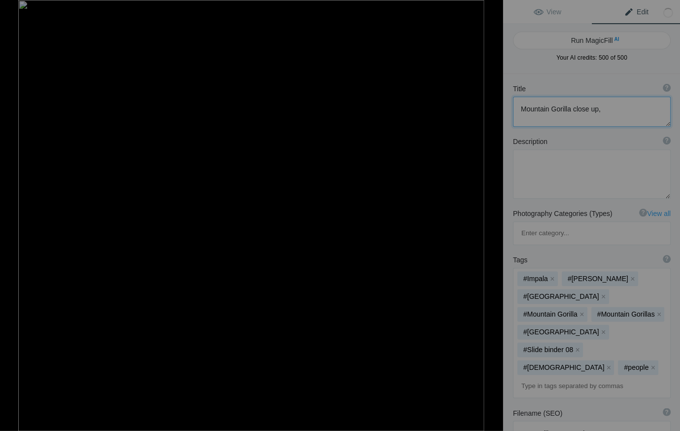
paste textarea "Rwanda"
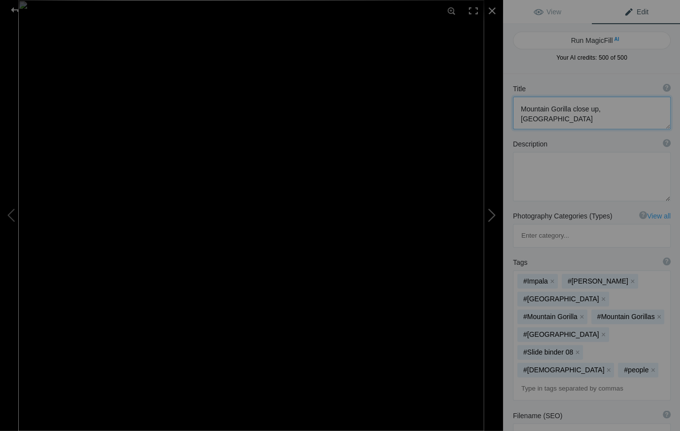
click at [492, 214] on button at bounding box center [466, 215] width 74 height 155
type textarea "Mountain Gorilla mother and year old Infant"
type textarea "MtnGorilla3.8.14.25.jpg"
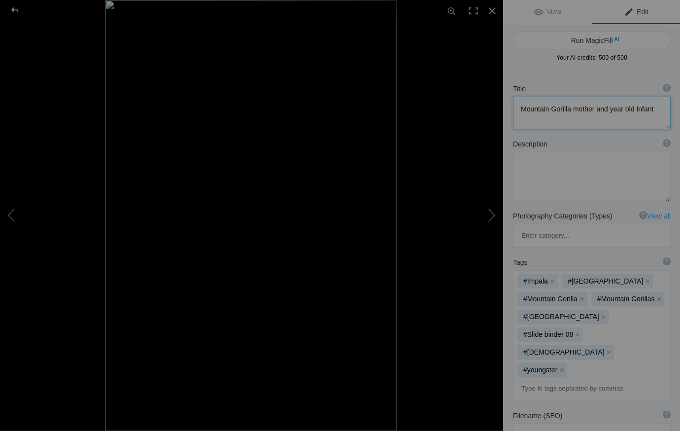
click at [647, 111] on textarea at bounding box center [591, 113] width 158 height 33
paste textarea "Rwanda"
click at [493, 213] on button at bounding box center [466, 215] width 74 height 155
type textarea "Female Mountain Gorilla with her very young infant"
type textarea "MtnGorilla2.8.14.25.jpg"
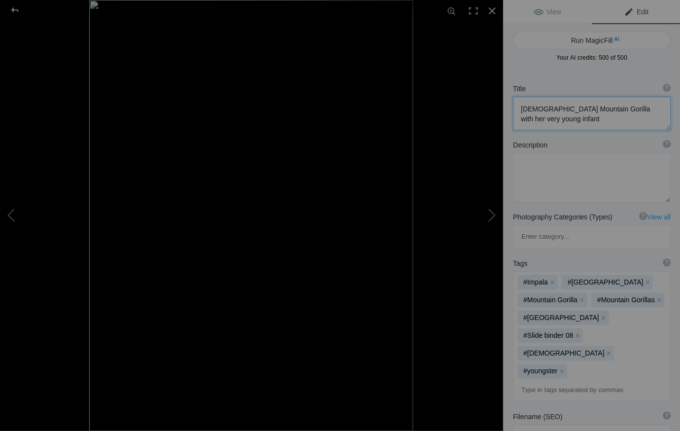
click at [542, 121] on textarea at bounding box center [591, 113] width 158 height 33
paste textarea "Rwanda"
click at [492, 214] on button at bounding box center [466, 215] width 74 height 155
type textarea "Adult male Mountain Gorilla silverback"
type textarea "MtnGorilla.8.14.25.jpg"
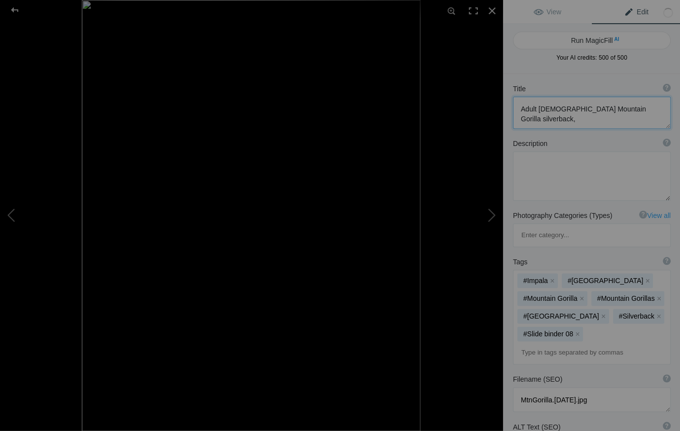
paste textarea "Rwanda"
click at [491, 215] on button at bounding box center [466, 215] width 74 height 155
type textarea "Virunga Volcanoe as seen from the village below, Rwanda"
type textarea "MtnGorilla7.8.15.25.jpg"
click at [490, 8] on div at bounding box center [492, 11] width 22 height 22
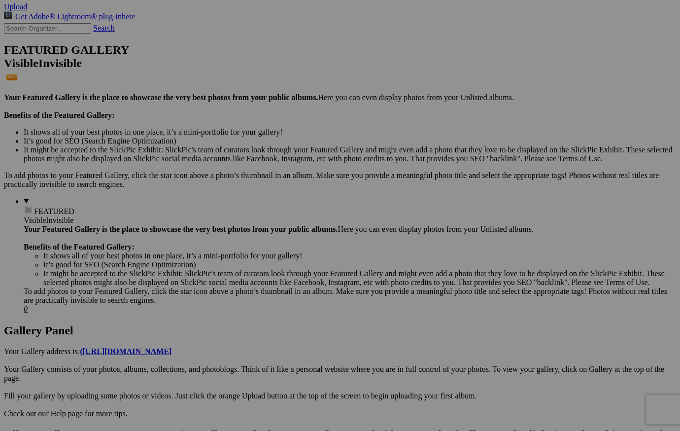
scroll to position [219, 0]
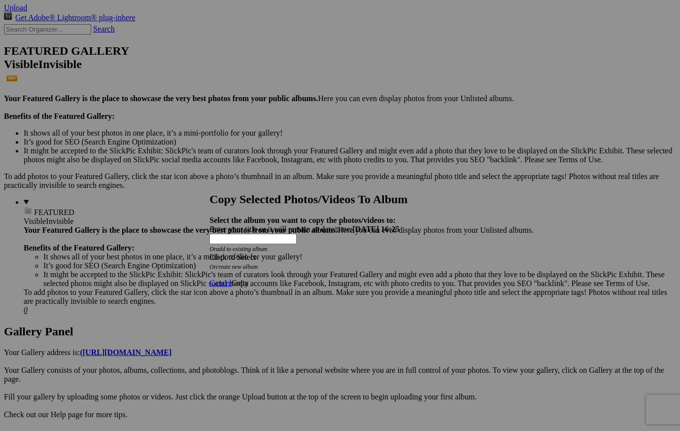
click at [209, 253] on span at bounding box center [209, 257] width 0 height 8
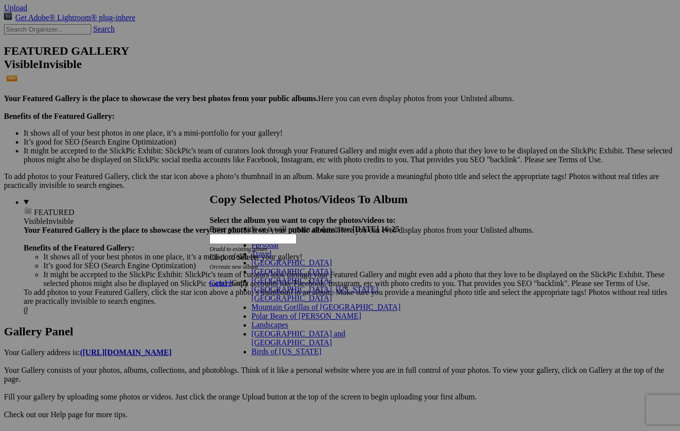
scroll to position [52, 0]
click at [231, 278] on span "Cancel" at bounding box center [220, 282] width 22 height 8
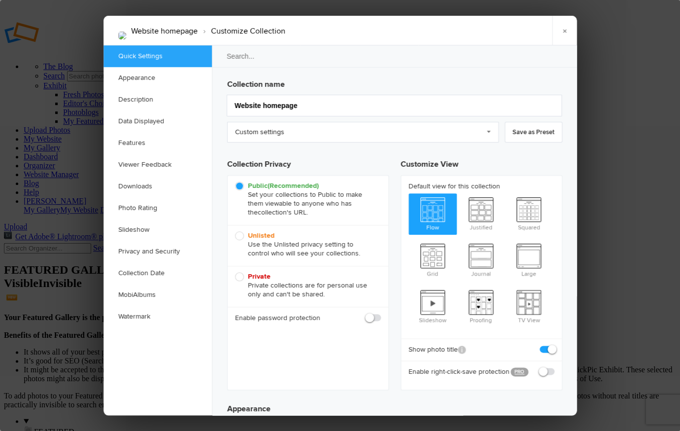
click at [563, 29] on link "×" at bounding box center [564, 31] width 25 height 30
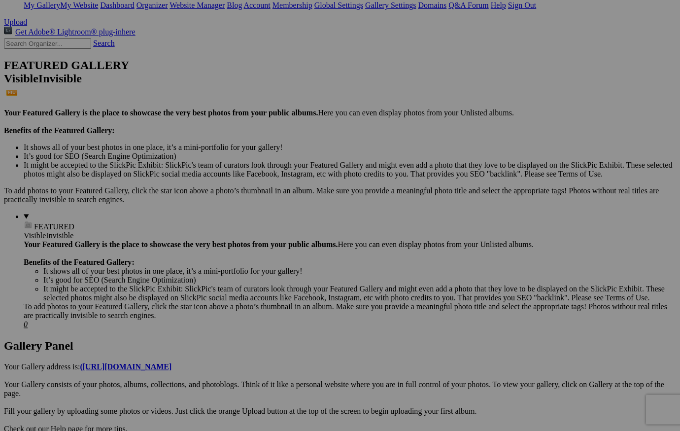
scroll to position [204, 0]
drag, startPoint x: 637, startPoint y: 341, endPoint x: 16, endPoint y: 80, distance: 673.7
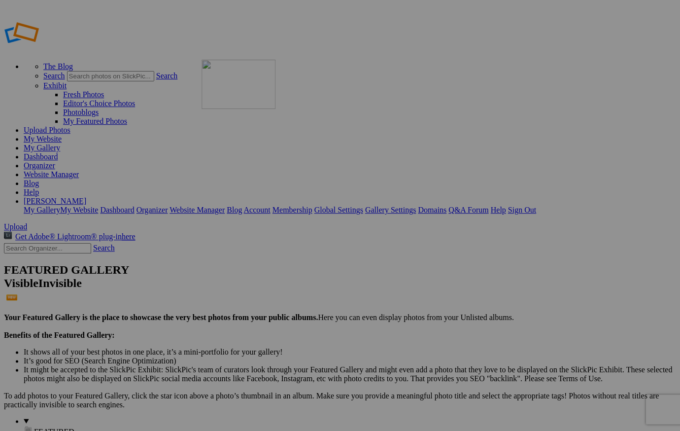
drag, startPoint x: 197, startPoint y: 150, endPoint x: 343, endPoint y: 131, distance: 147.6
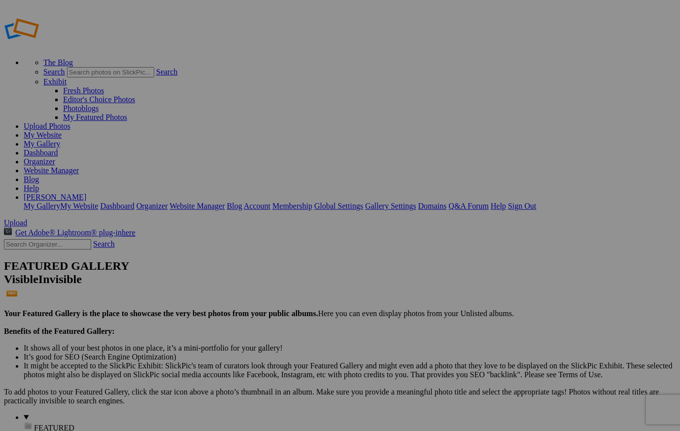
scroll to position [3, 0]
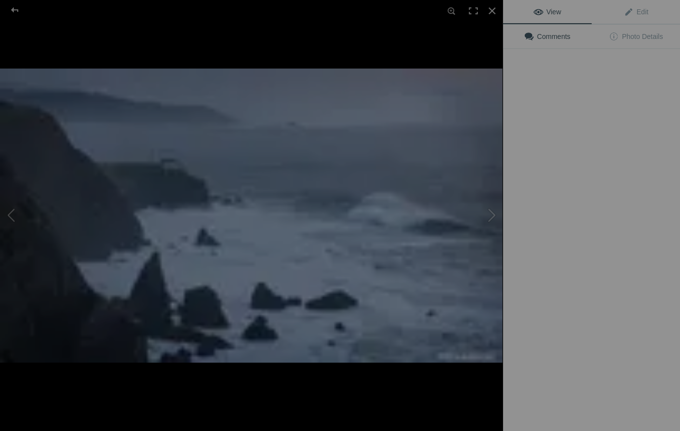
click at [186, 146] on img at bounding box center [251, 215] width 502 height 294
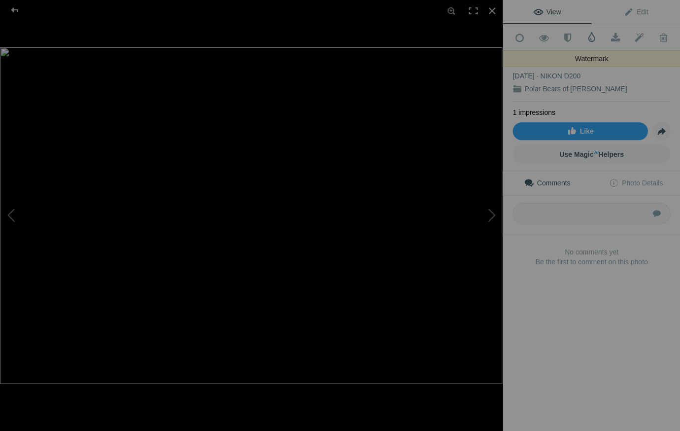
click at [589, 35] on span at bounding box center [591, 37] width 10 height 10
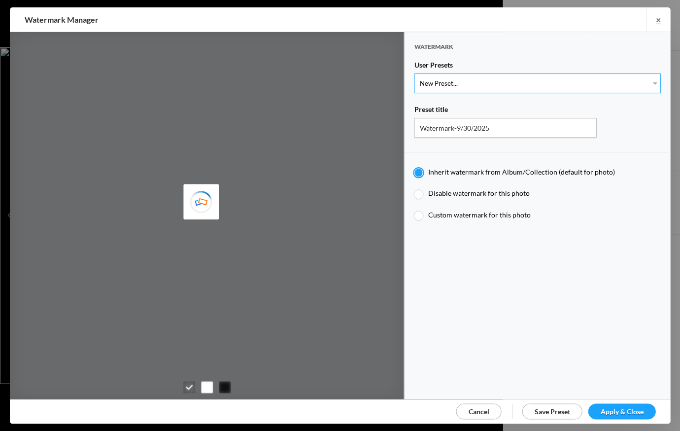
type input "Watermark-7/22/2025"
click at [655, 82] on select "New Preset... Watermark-7/22/2025 Watermark-7/22/2025 Watermark-7/22/2025 Water…" at bounding box center [537, 83] width 246 height 20
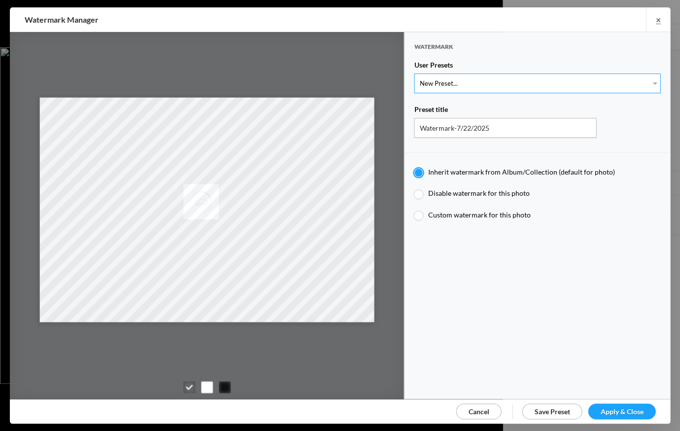
select select "1: Object"
radio input "false"
radio input "true"
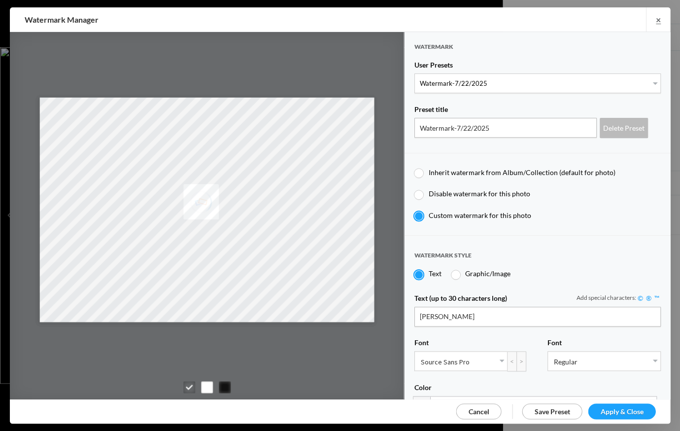
drag, startPoint x: 616, startPoint y: 407, endPoint x: 617, endPoint y: 401, distance: 6.9
click at [617, 407] on span "Apply & Close" at bounding box center [621, 410] width 43 height 8
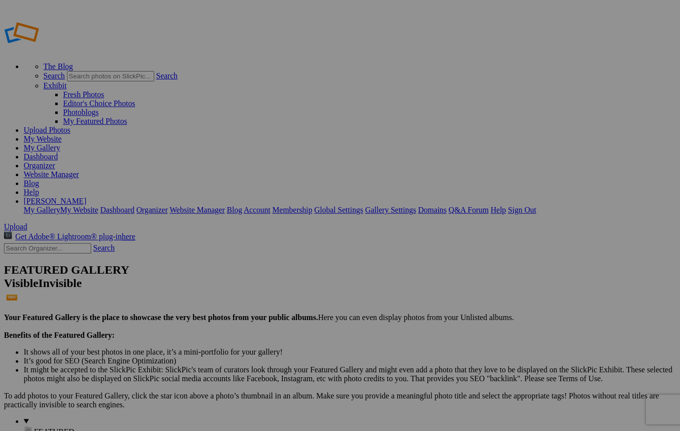
scroll to position [43, 0]
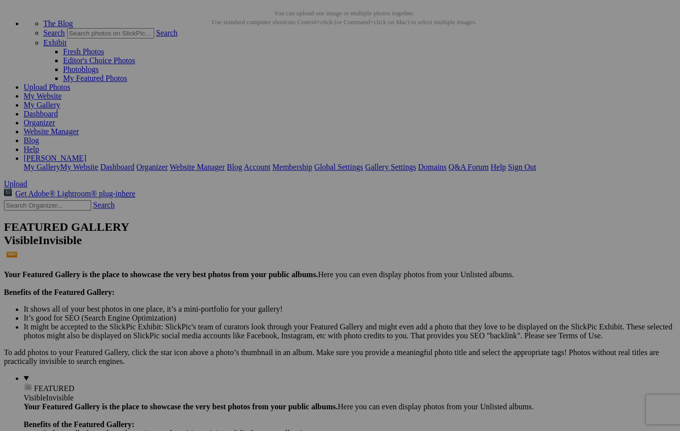
drag, startPoint x: 45, startPoint y: 119, endPoint x: 32, endPoint y: 143, distance: 27.6
drag, startPoint x: 41, startPoint y: 119, endPoint x: 32, endPoint y: 146, distance: 28.2
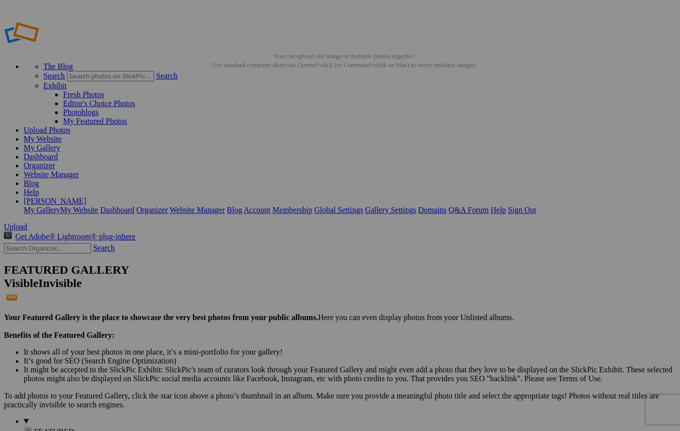
scroll to position [0, 0]
drag, startPoint x: 44, startPoint y: 149, endPoint x: 43, endPoint y: 125, distance: 23.7
drag, startPoint x: 56, startPoint y: 211, endPoint x: 56, endPoint y: 125, distance: 86.2
drag, startPoint x: 52, startPoint y: 243, endPoint x: 55, endPoint y: 137, distance: 105.5
drag, startPoint x: 49, startPoint y: 147, endPoint x: 15, endPoint y: 145, distance: 34.1
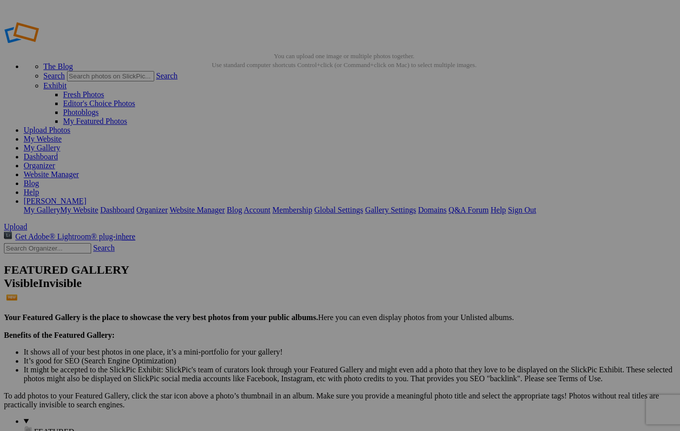
drag, startPoint x: 49, startPoint y: 148, endPoint x: 8, endPoint y: 171, distance: 47.0
drag, startPoint x: 16, startPoint y: 244, endPoint x: 0, endPoint y: 150, distance: 95.0
drag, startPoint x: 23, startPoint y: 166, endPoint x: -3, endPoint y: 159, distance: 27.0
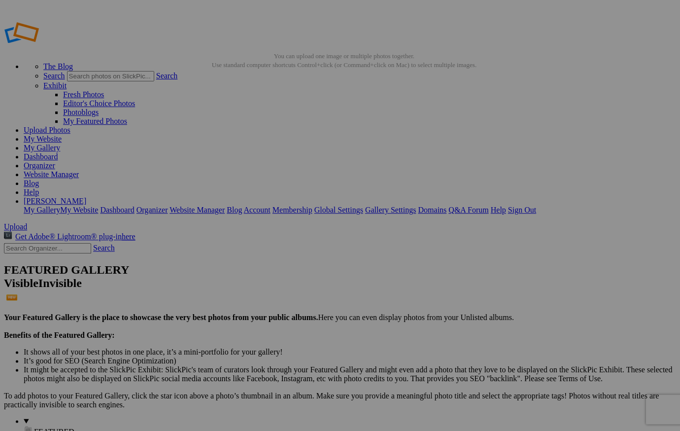
drag, startPoint x: 24, startPoint y: 164, endPoint x: 0, endPoint y: 179, distance: 28.7
drag, startPoint x: 33, startPoint y: 165, endPoint x: -22, endPoint y: 157, distance: 55.2
drag, startPoint x: 24, startPoint y: 166, endPoint x: 7, endPoint y: 164, distance: 16.8
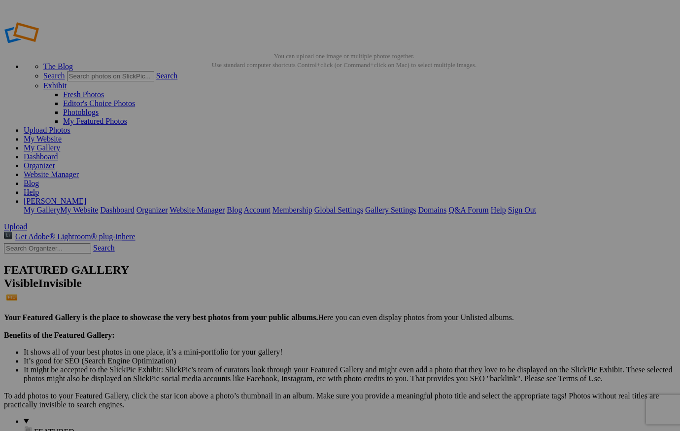
drag, startPoint x: 40, startPoint y: 165, endPoint x: -4, endPoint y: 180, distance: 47.1
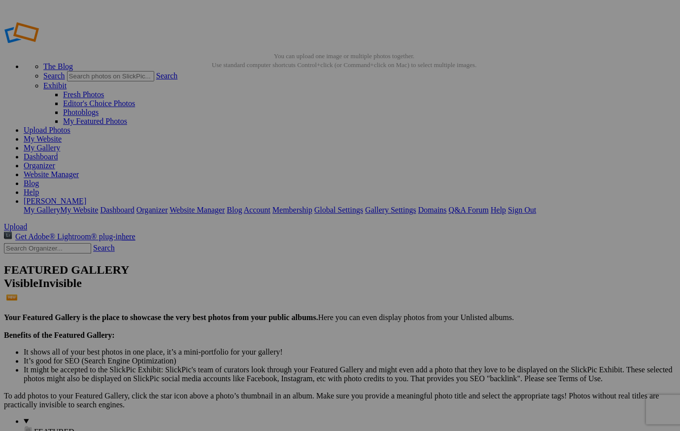
drag, startPoint x: 47, startPoint y: 258, endPoint x: 50, endPoint y: 217, distance: 41.0
drag, startPoint x: 53, startPoint y: 163, endPoint x: 50, endPoint y: 203, distance: 40.1
drag, startPoint x: 53, startPoint y: 211, endPoint x: 63, endPoint y: 189, distance: 24.3
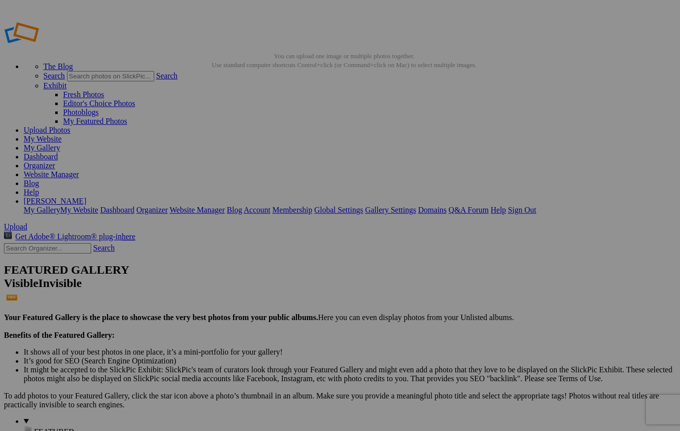
drag, startPoint x: 65, startPoint y: 116, endPoint x: 64, endPoint y: 103, distance: 12.9
drag, startPoint x: 59, startPoint y: 133, endPoint x: 61, endPoint y: 118, distance: 14.4
drag, startPoint x: 57, startPoint y: 148, endPoint x: 58, endPoint y: 125, distance: 23.7
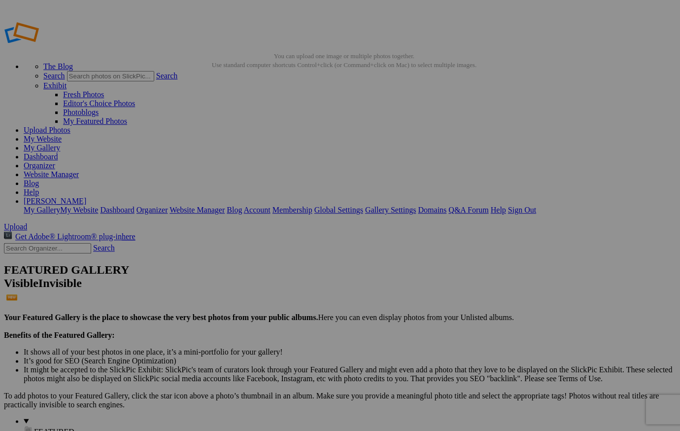
drag, startPoint x: 33, startPoint y: 165, endPoint x: 43, endPoint y: 139, distance: 27.9
drag, startPoint x: 44, startPoint y: 148, endPoint x: 47, endPoint y: 123, distance: 25.4
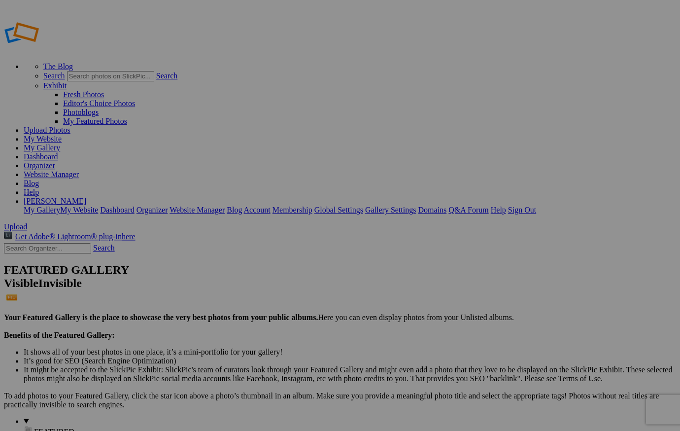
click at [55, 161] on link "Organizer" at bounding box center [40, 165] width 32 height 8
click at [536, 205] on link "Sign Out" at bounding box center [521, 209] width 28 height 8
